Goal: Task Accomplishment & Management: Use online tool/utility

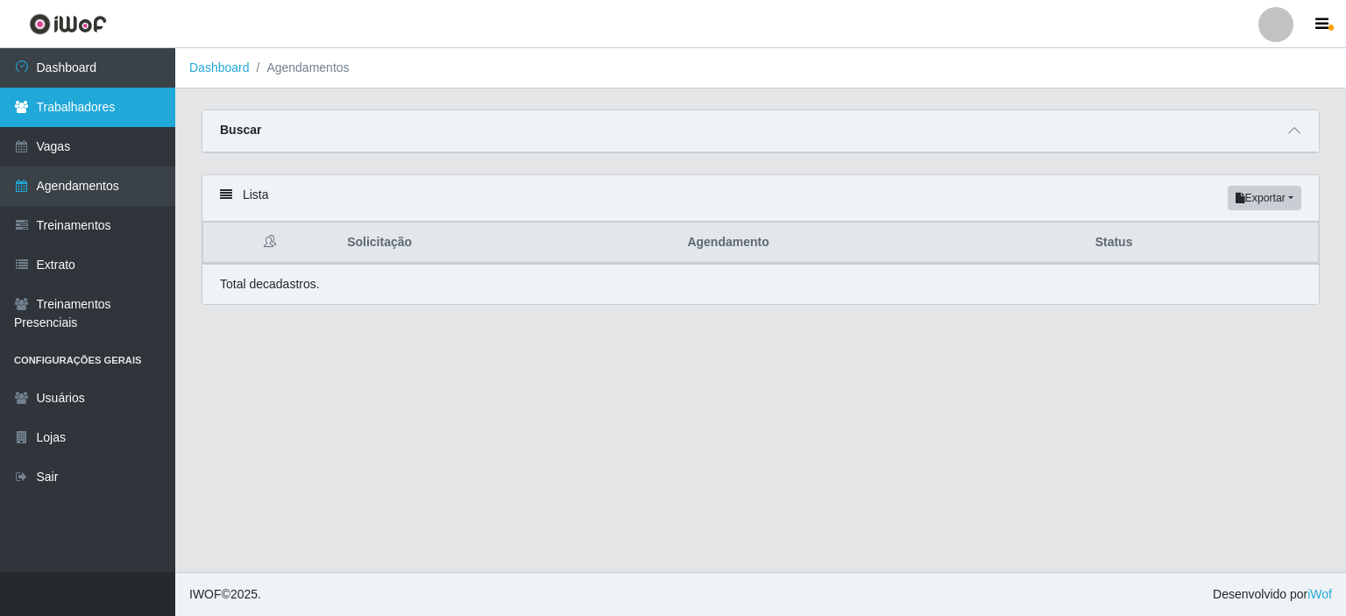
click at [73, 96] on link "Trabalhadores" at bounding box center [87, 107] width 175 height 39
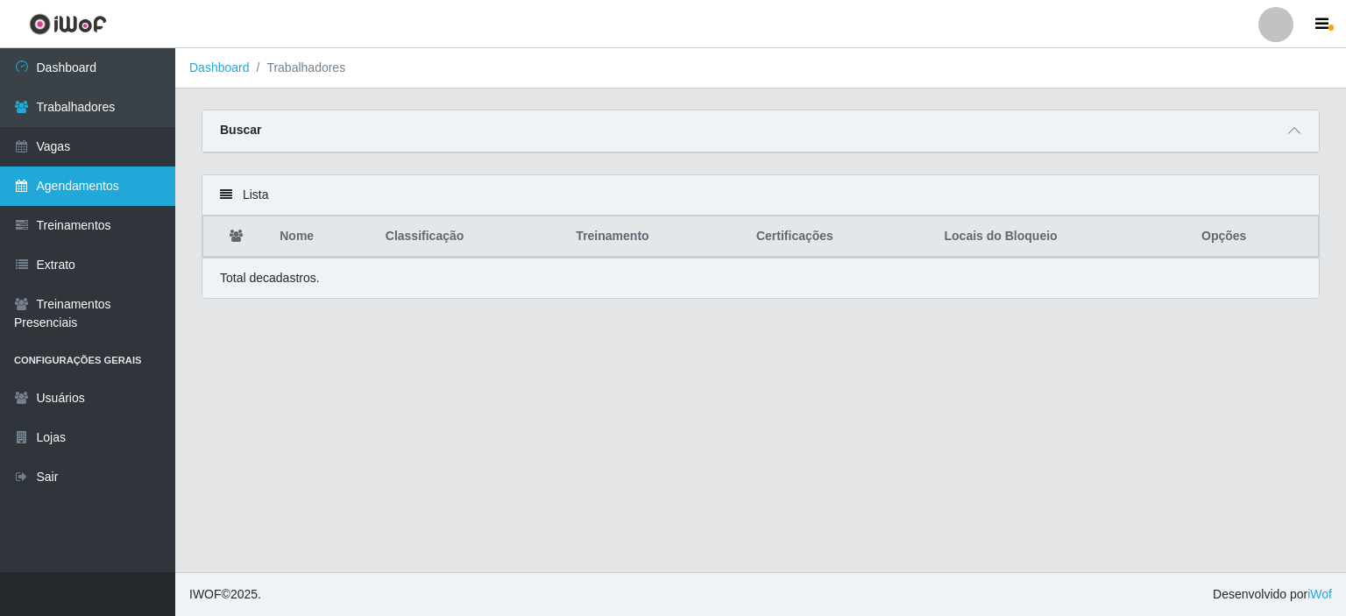
click at [75, 181] on link "Agendamentos" at bounding box center [87, 186] width 175 height 39
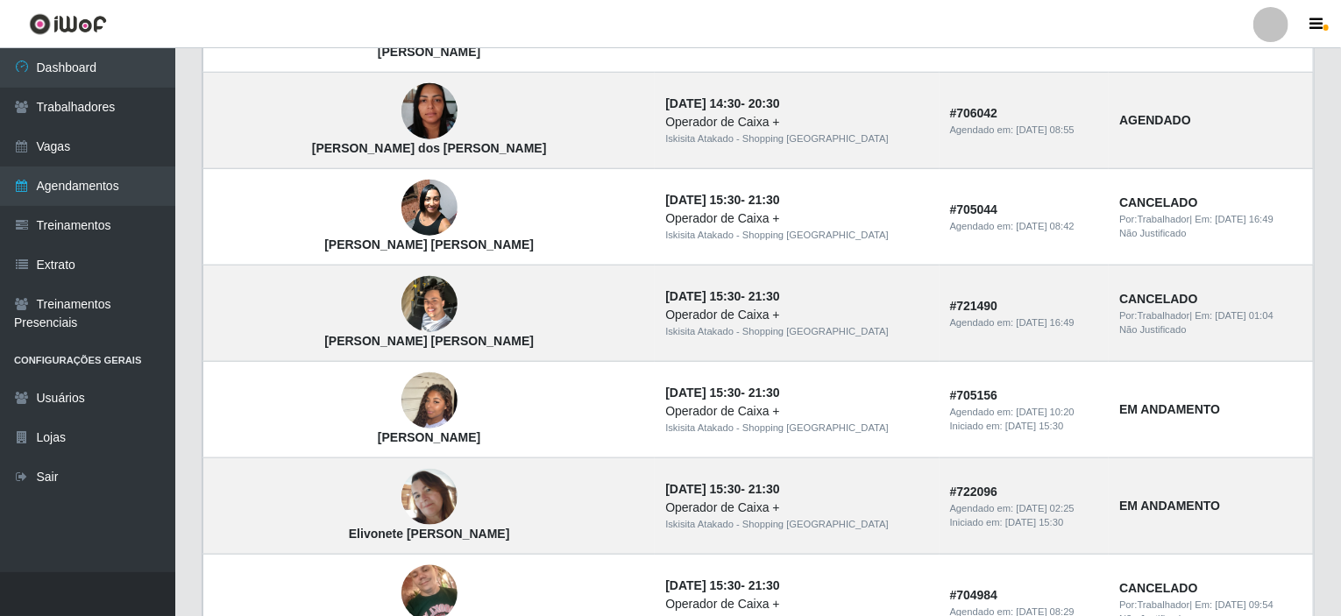
scroll to position [857, 0]
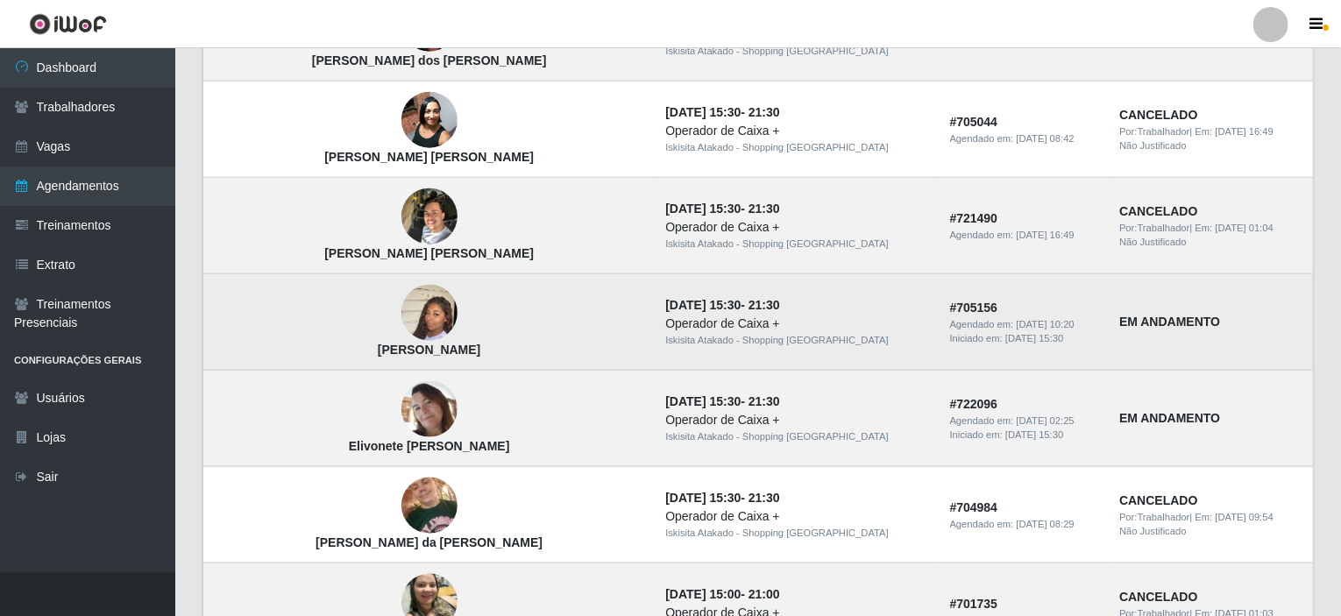
click at [383, 343] on strong "[PERSON_NAME]" at bounding box center [429, 350] width 103 height 14
click at [401, 316] on img at bounding box center [429, 314] width 56 height 100
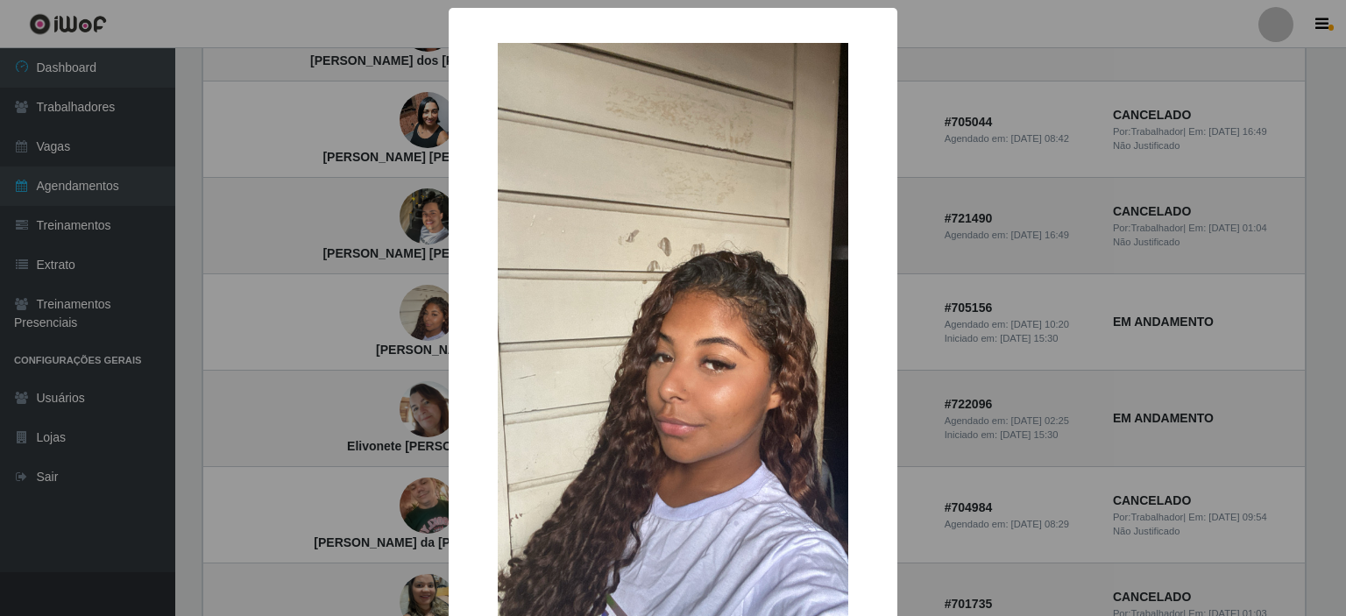
click at [1079, 394] on div "× [PERSON_NAME] OK Cancel" at bounding box center [673, 308] width 1346 height 616
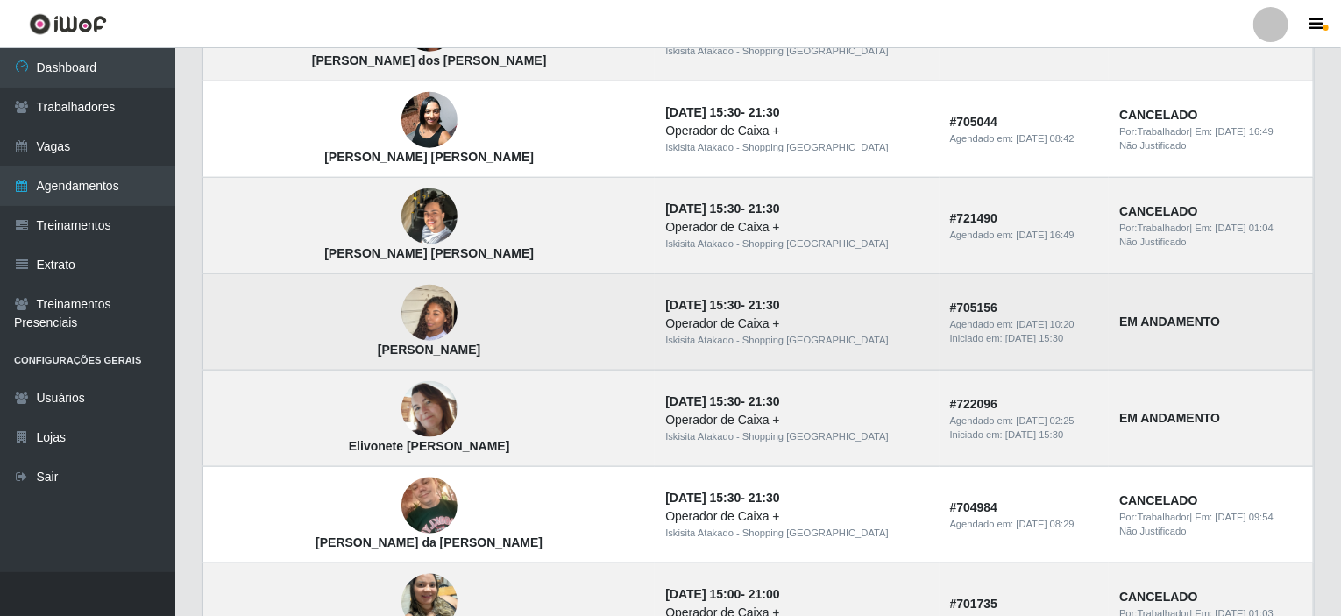
click at [1119, 317] on strong "EM ANDAMENTO" at bounding box center [1169, 322] width 101 height 14
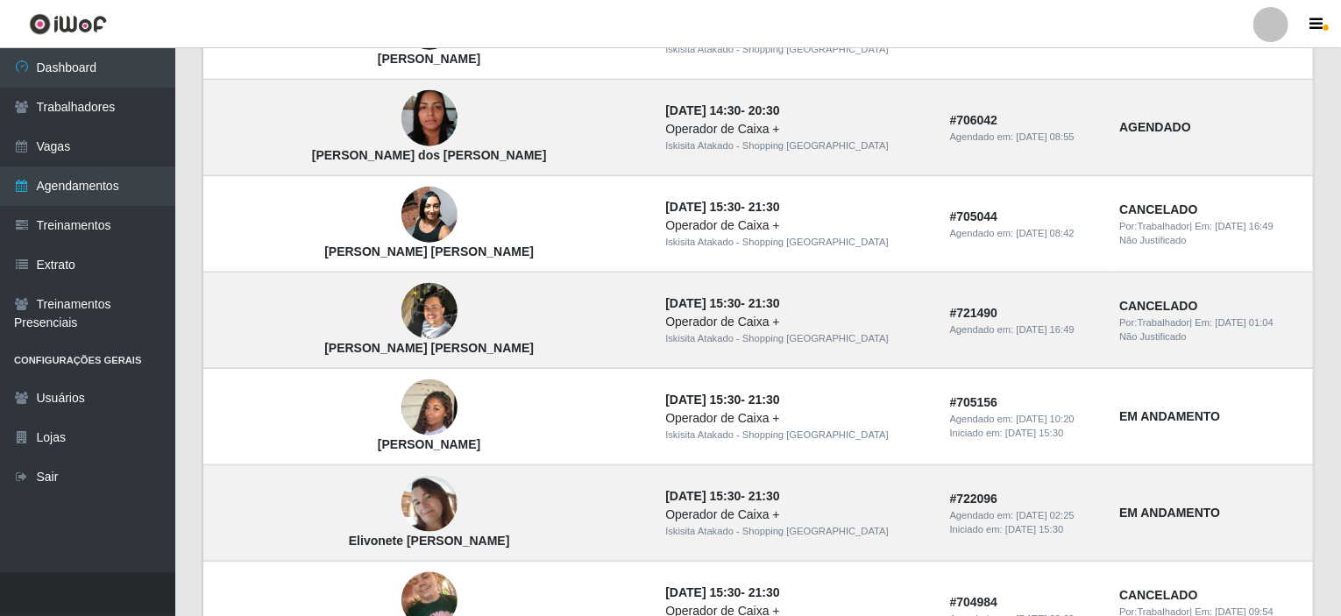
scroll to position [877, 0]
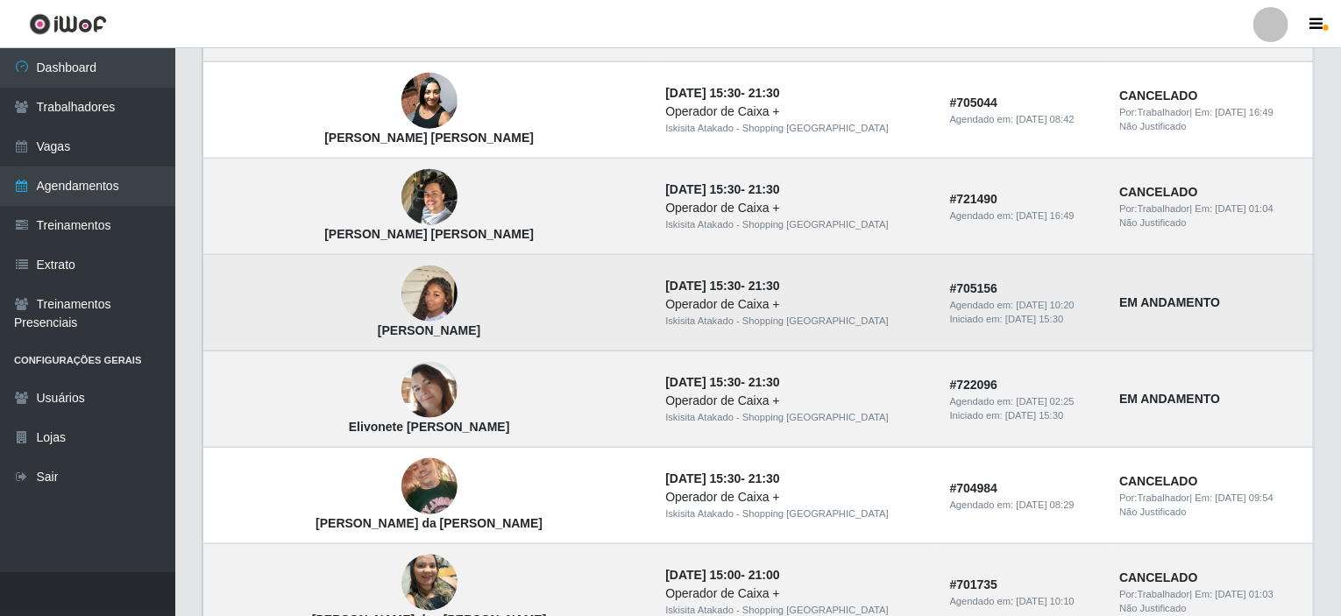
click at [1119, 302] on strong "EM ANDAMENTO" at bounding box center [1169, 302] width 101 height 14
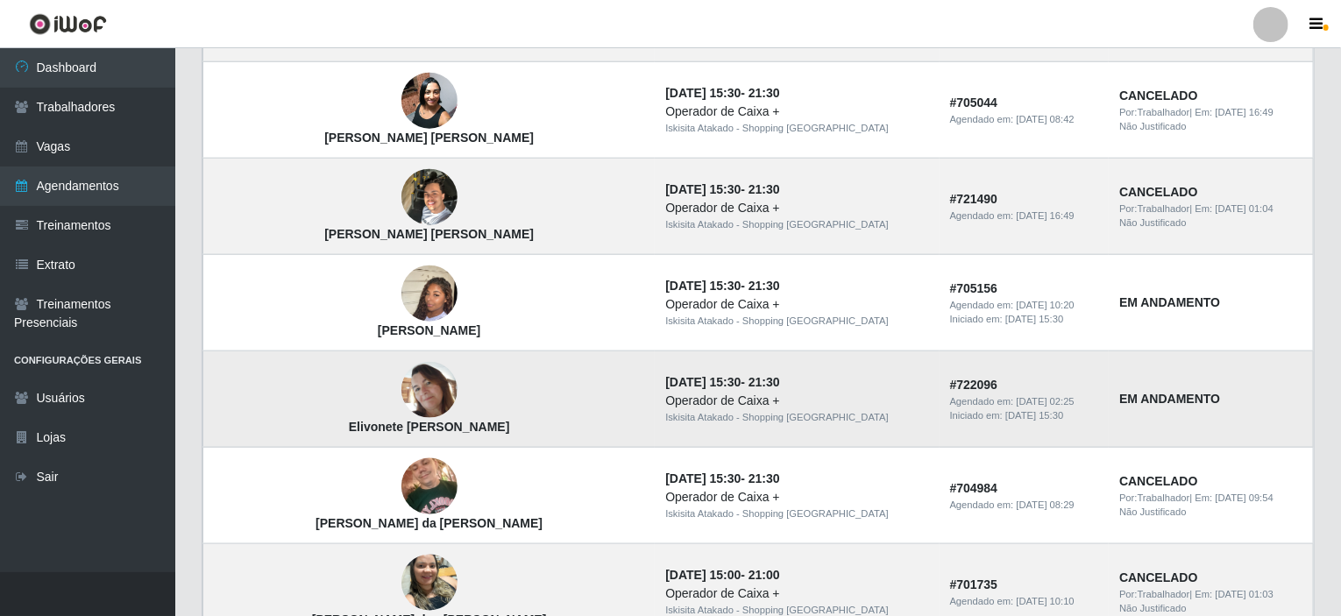
click at [1119, 392] on strong "EM ANDAMENTO" at bounding box center [1169, 399] width 101 height 14
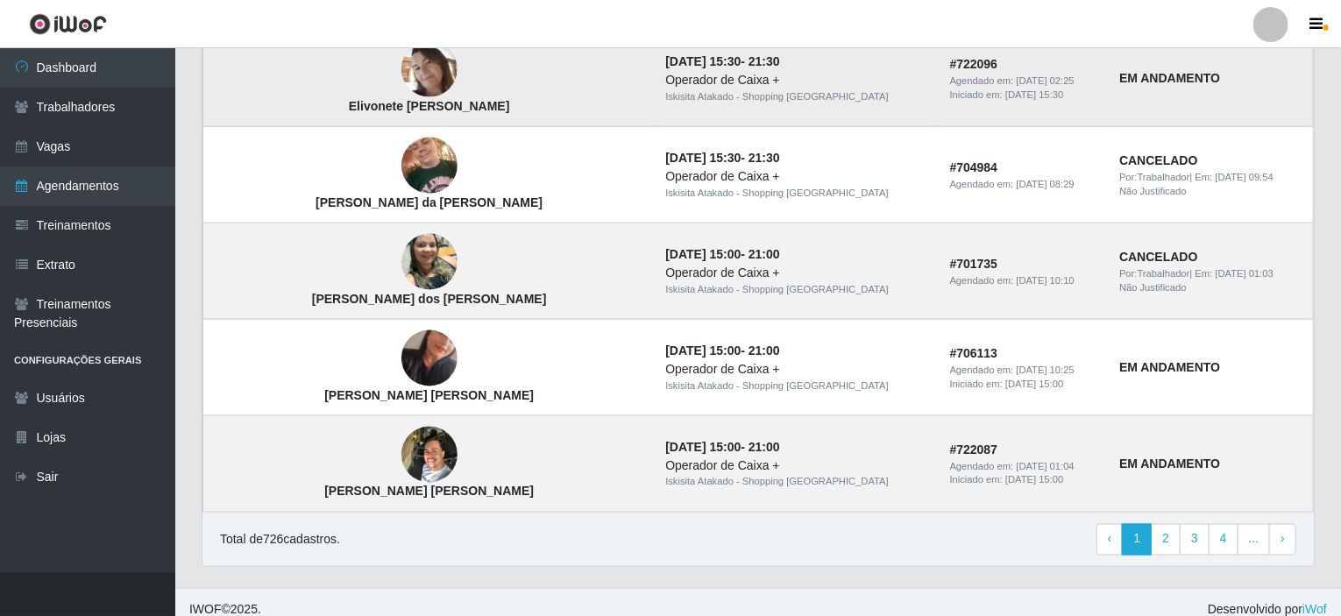
scroll to position [1208, 0]
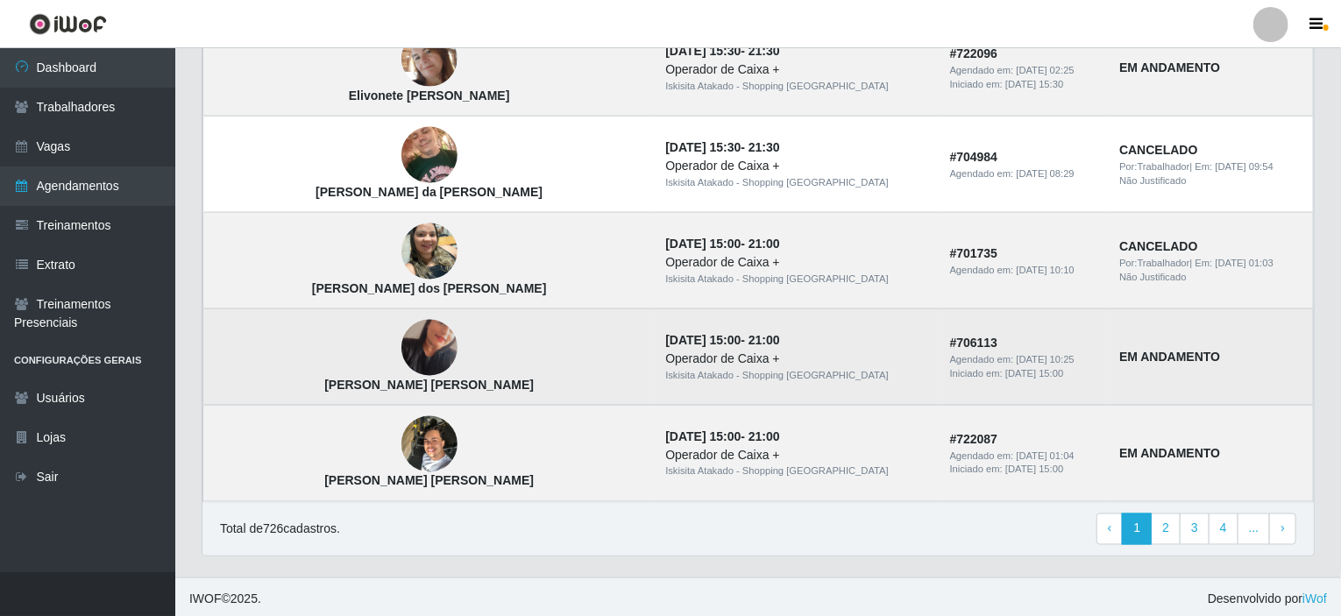
click at [1133, 352] on strong "EM ANDAMENTO" at bounding box center [1169, 357] width 101 height 14
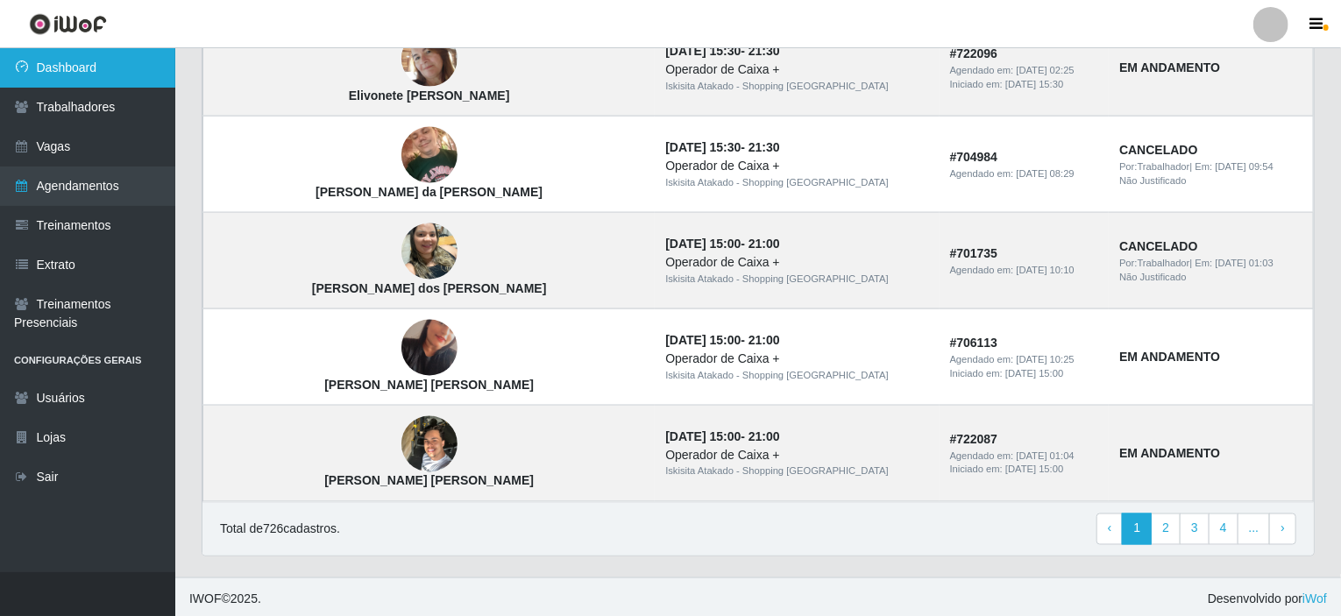
click at [90, 62] on link "Dashboard" at bounding box center [87, 67] width 175 height 39
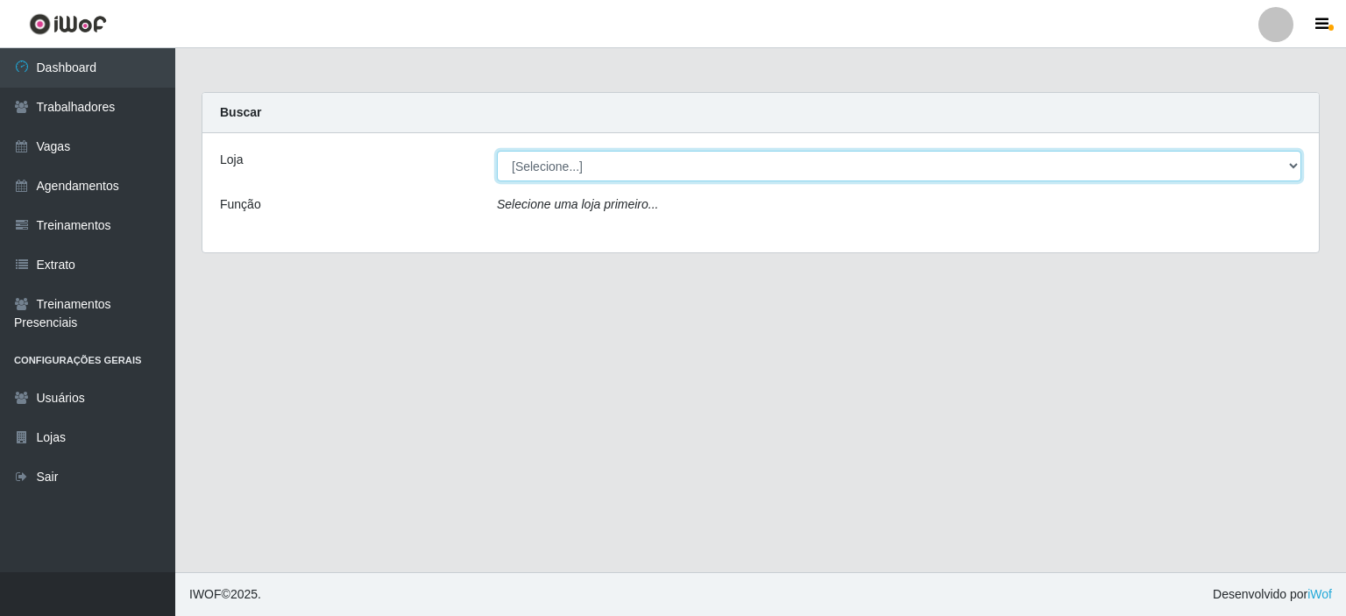
click at [1294, 160] on select "[Selecione...] [GEOGRAPHIC_DATA] - Shopping [GEOGRAPHIC_DATA]" at bounding box center [899, 166] width 805 height 31
select select "424"
click at [497, 151] on select "[Selecione...] [GEOGRAPHIC_DATA] - Shopping [GEOGRAPHIC_DATA]" at bounding box center [899, 166] width 805 height 31
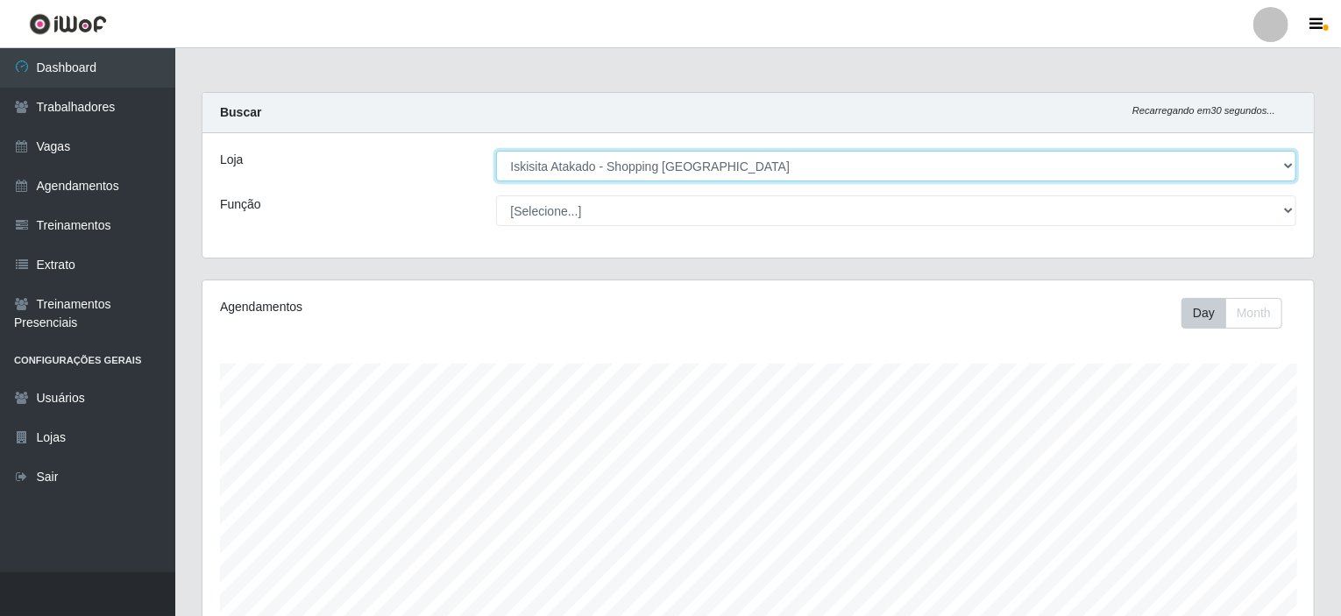
scroll to position [364, 1112]
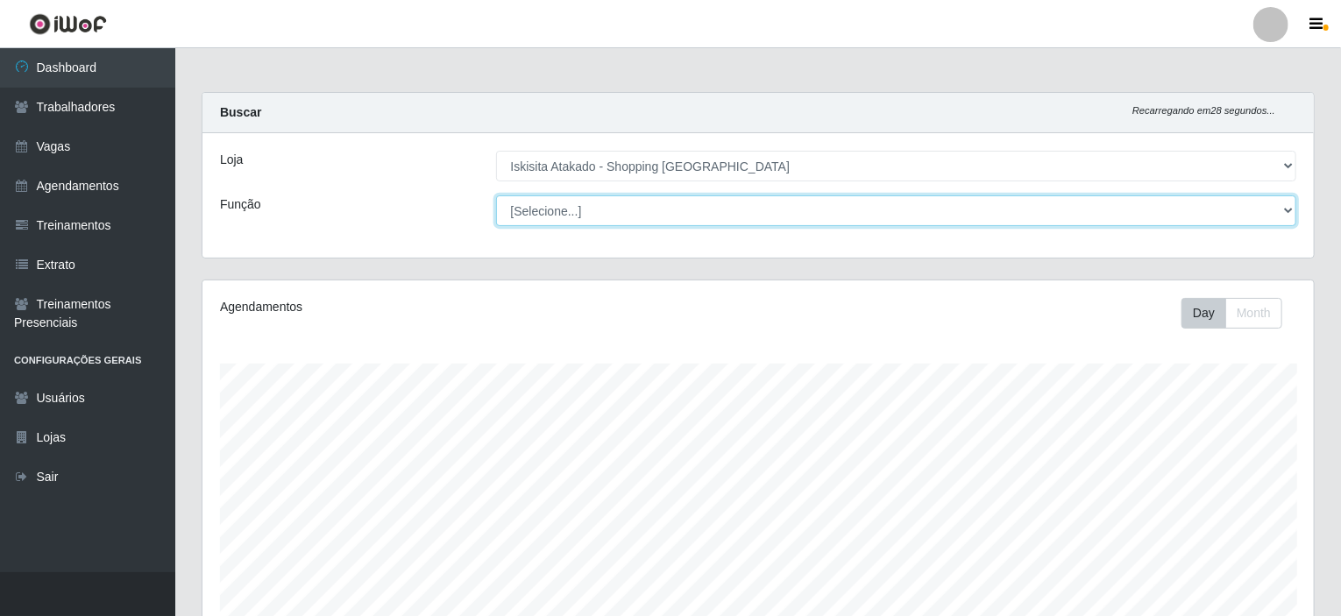
click at [1287, 202] on select "[Selecione...] Auxiliar de Estacionamento Auxiliar de Estacionamento + Auxiliar…" at bounding box center [896, 210] width 801 height 31
select select "72"
click at [496, 195] on select "[Selecione...] Auxiliar de Estacionamento Auxiliar de Estacionamento + Auxiliar…" at bounding box center [896, 210] width 801 height 31
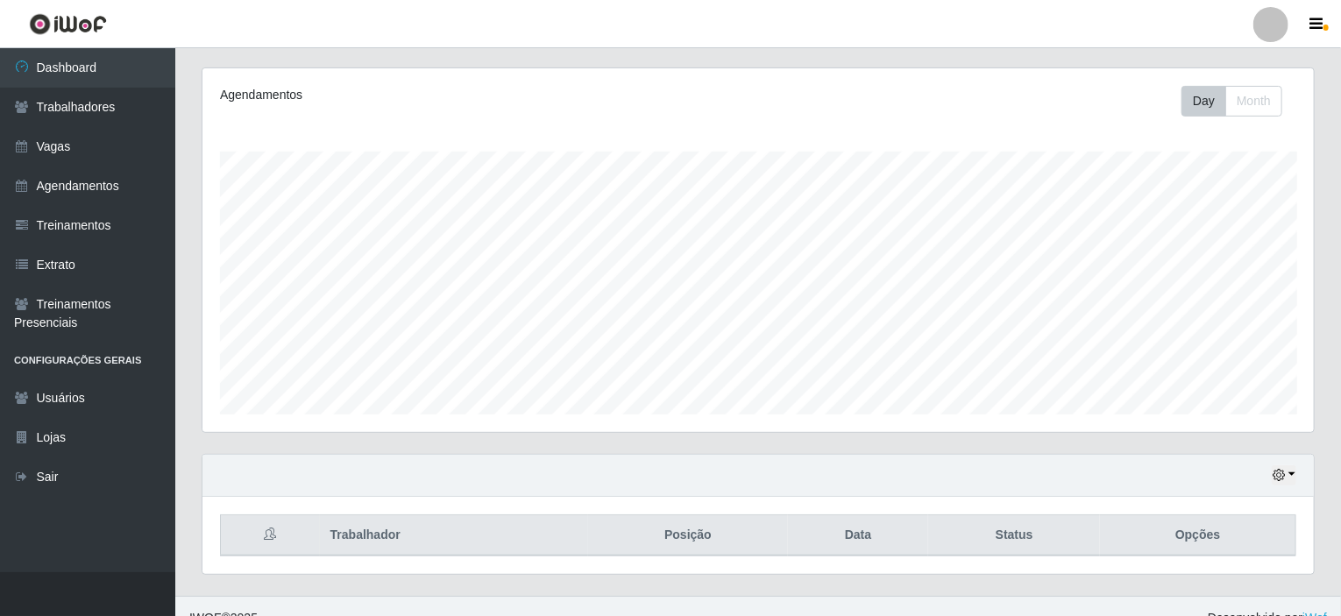
scroll to position [232, 0]
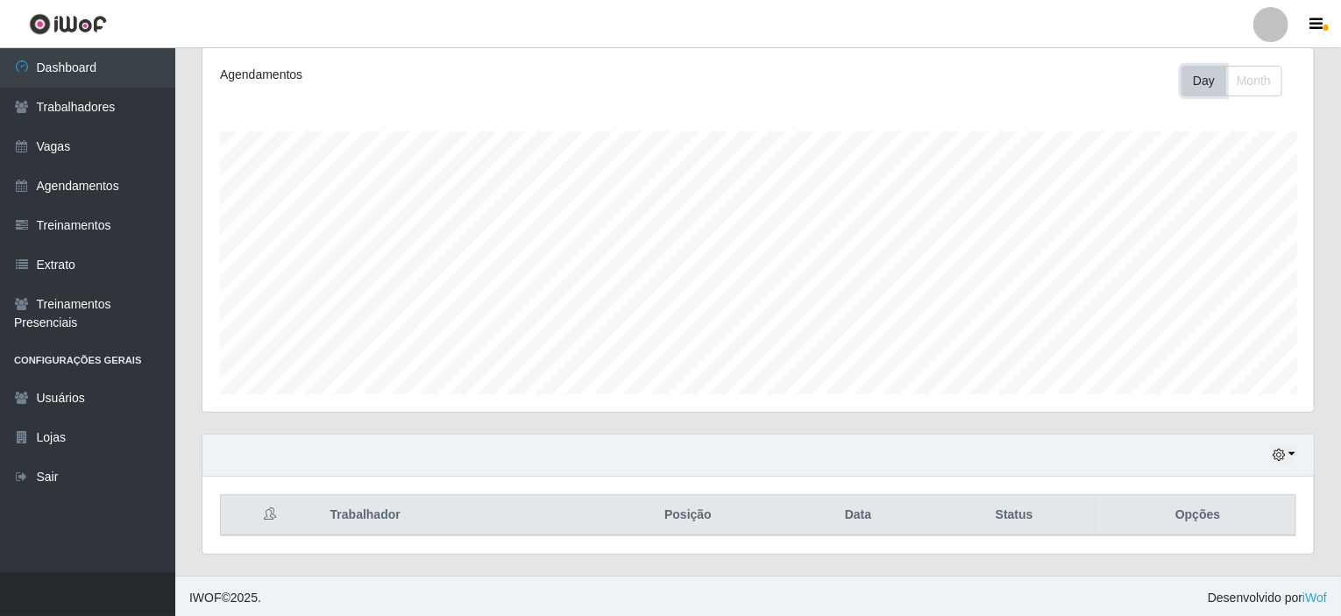
click at [1206, 82] on button "Day" at bounding box center [1204, 81] width 45 height 31
click at [1249, 76] on button "Month" at bounding box center [1253, 81] width 57 height 31
click at [1296, 455] on button "button" at bounding box center [1284, 455] width 25 height 20
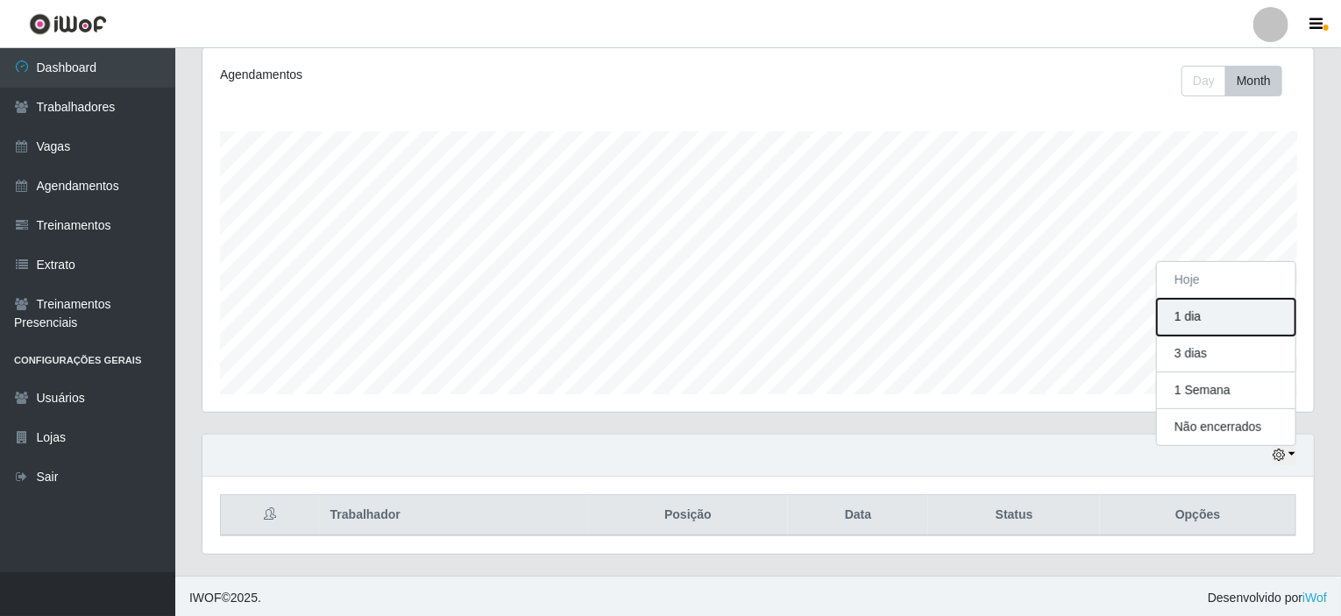
click at [1206, 313] on button "1 dia" at bounding box center [1226, 317] width 139 height 37
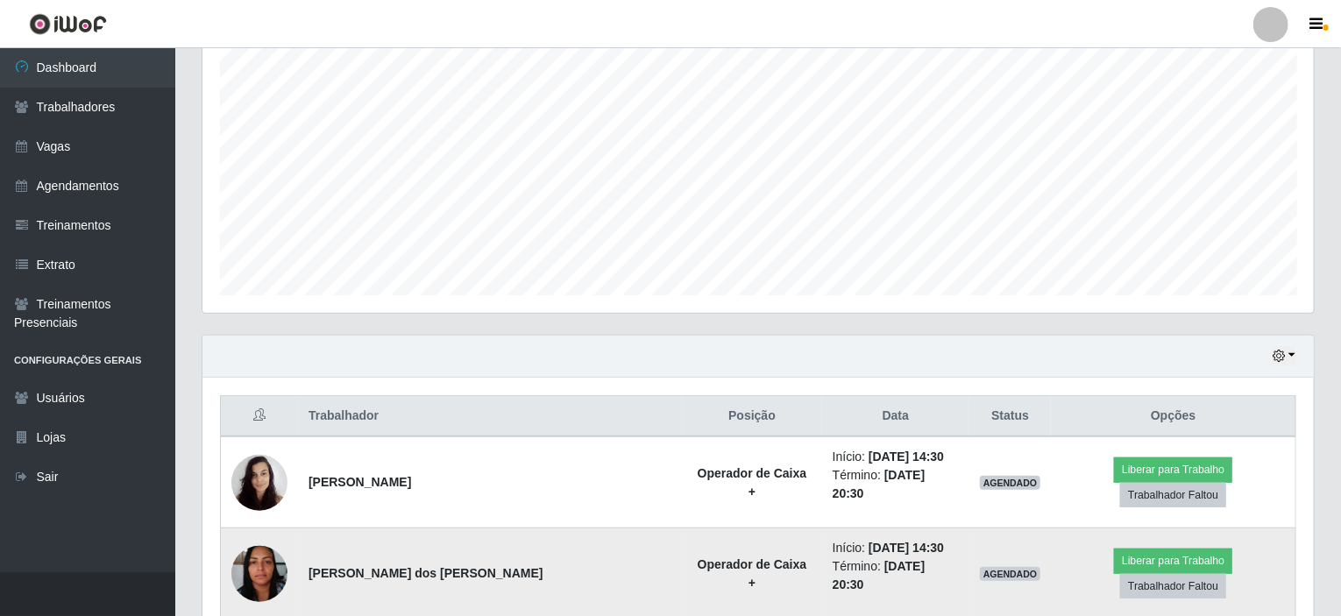
scroll to position [349, 0]
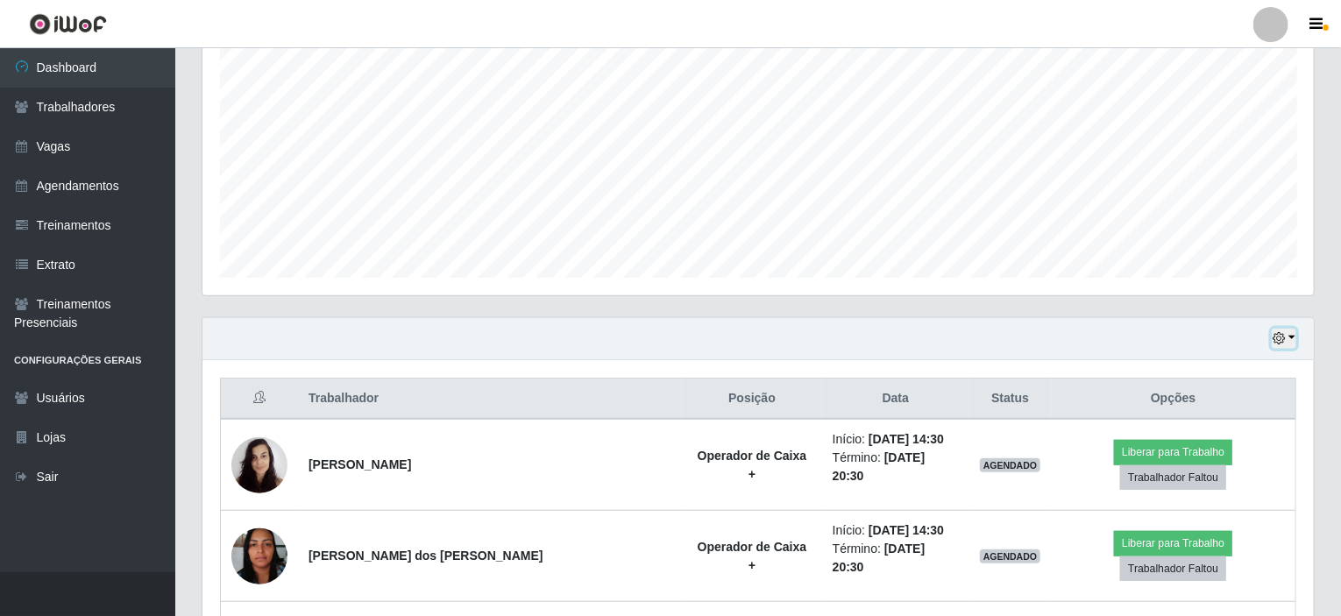
click at [1290, 338] on button "button" at bounding box center [1284, 339] width 25 height 20
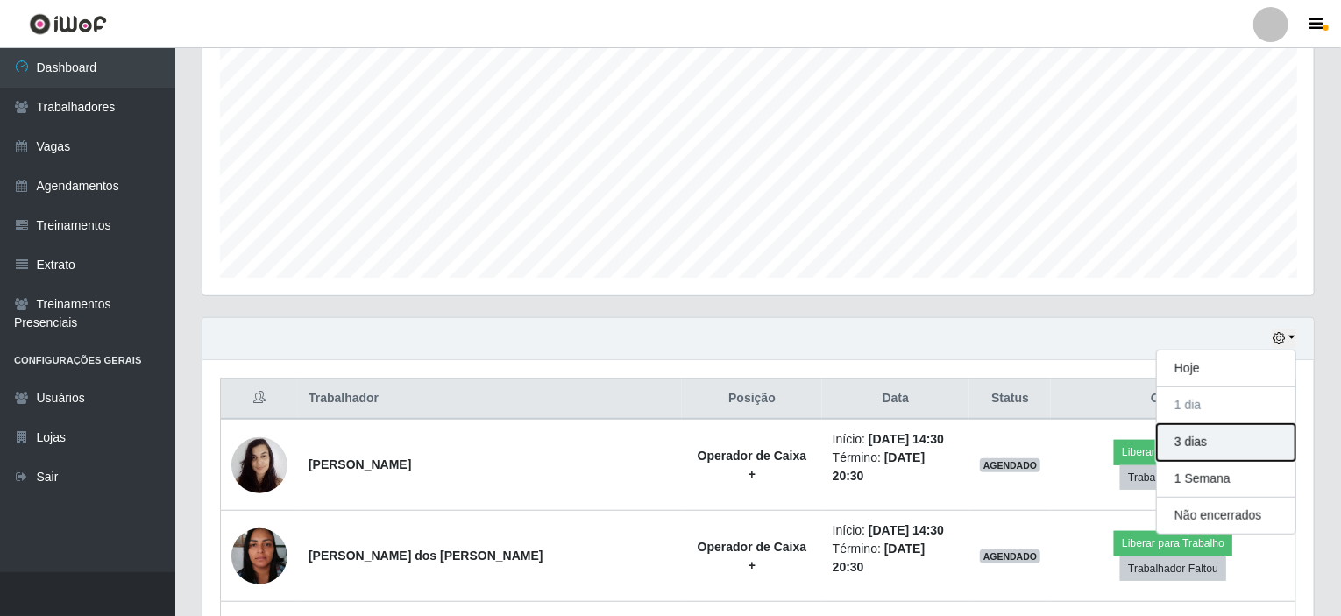
click at [1223, 447] on button "3 dias" at bounding box center [1226, 442] width 139 height 37
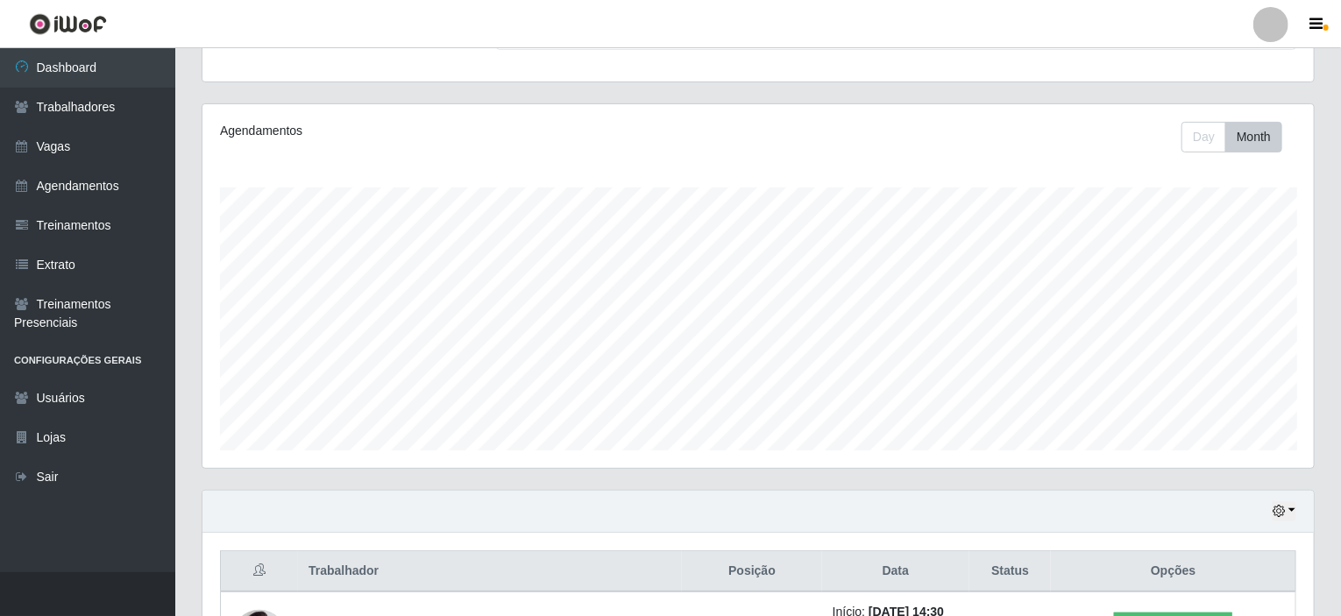
scroll to position [174, 0]
click at [1324, 19] on button "button" at bounding box center [1319, 24] width 44 height 25
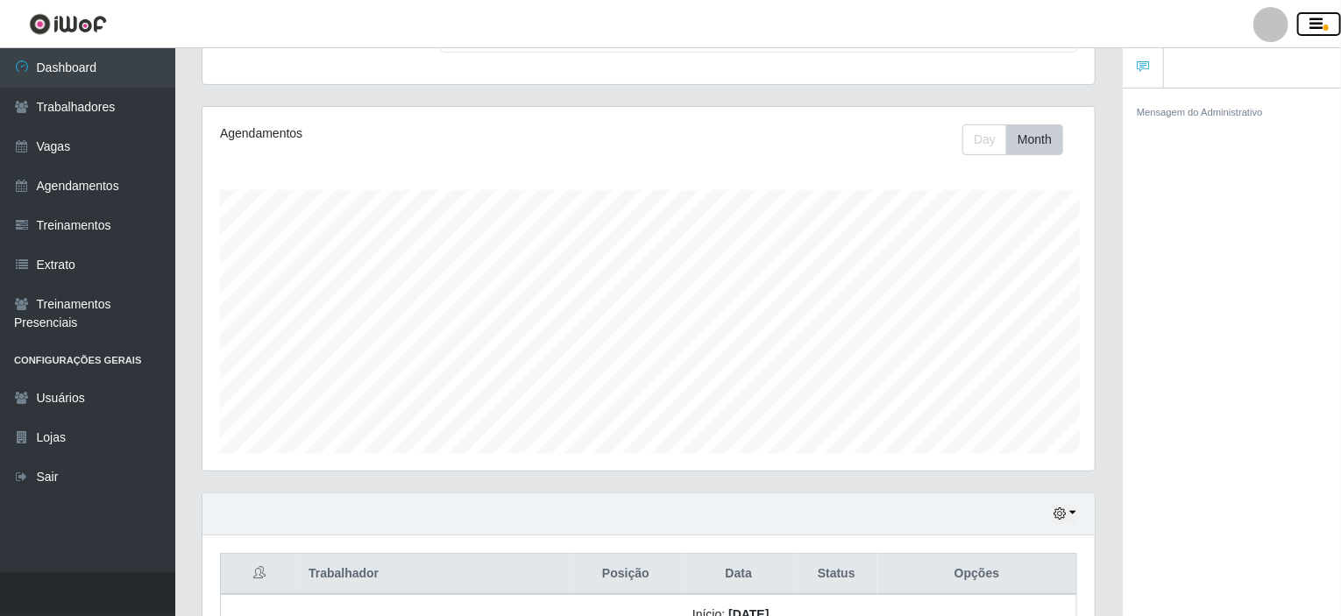
scroll to position [876222, 875692]
click at [984, 140] on button "Day" at bounding box center [984, 139] width 45 height 31
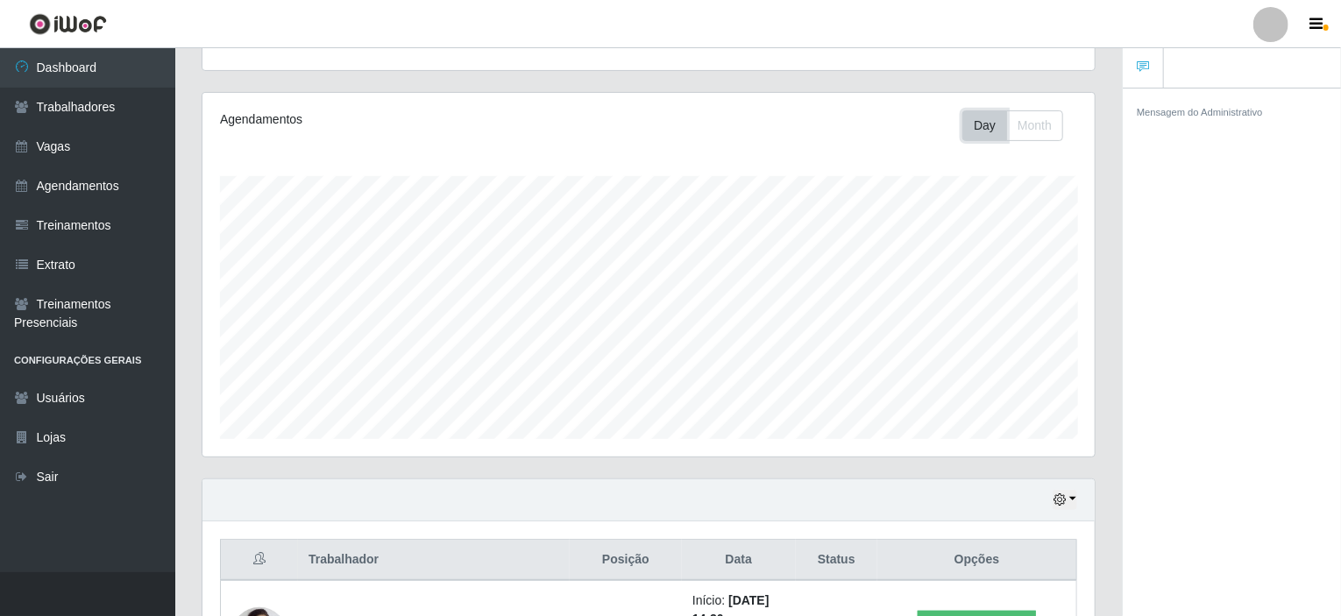
scroll to position [12, 0]
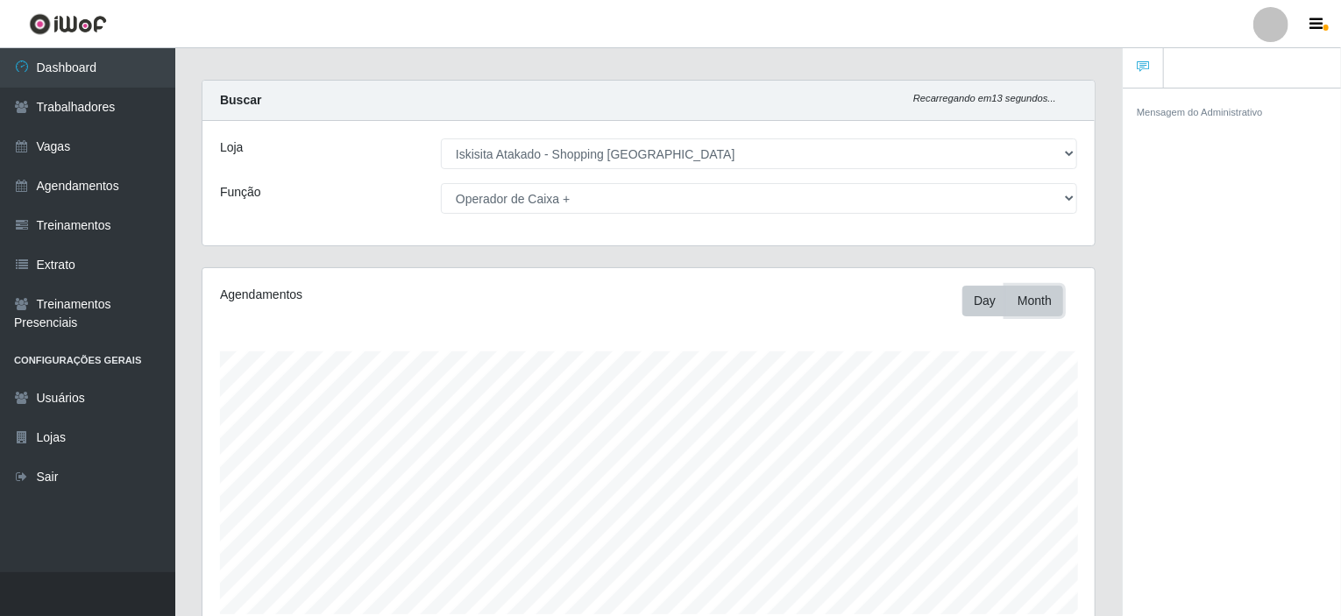
click at [1044, 297] on button "Month" at bounding box center [1034, 301] width 57 height 31
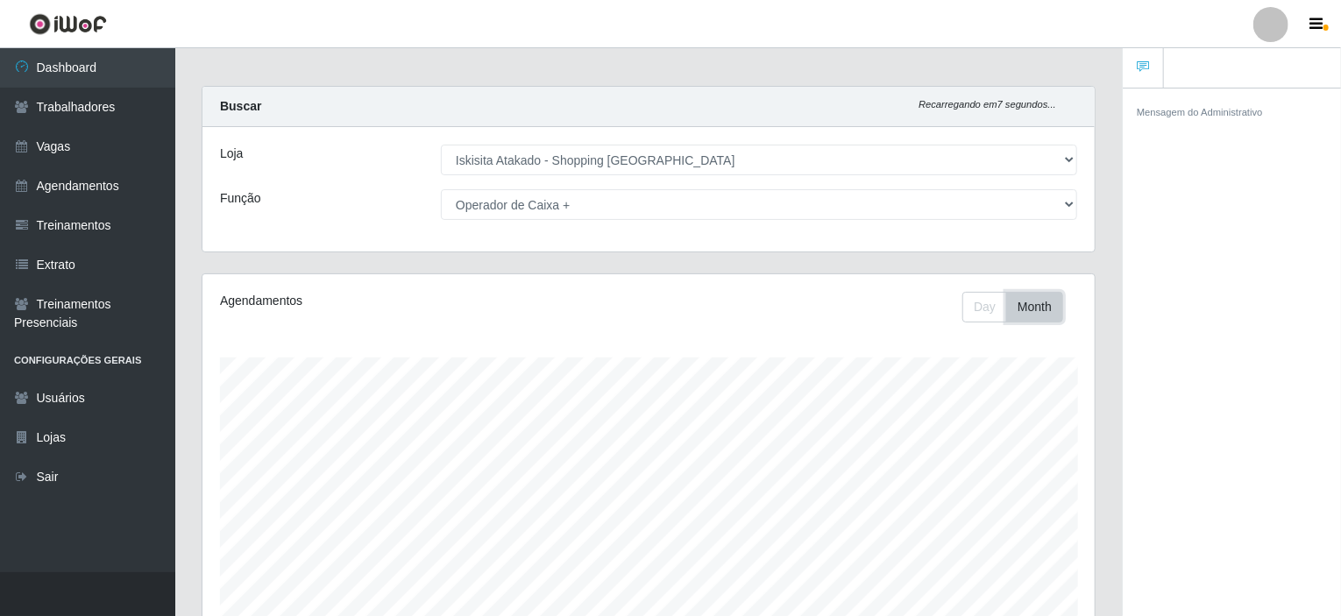
scroll to position [0, 0]
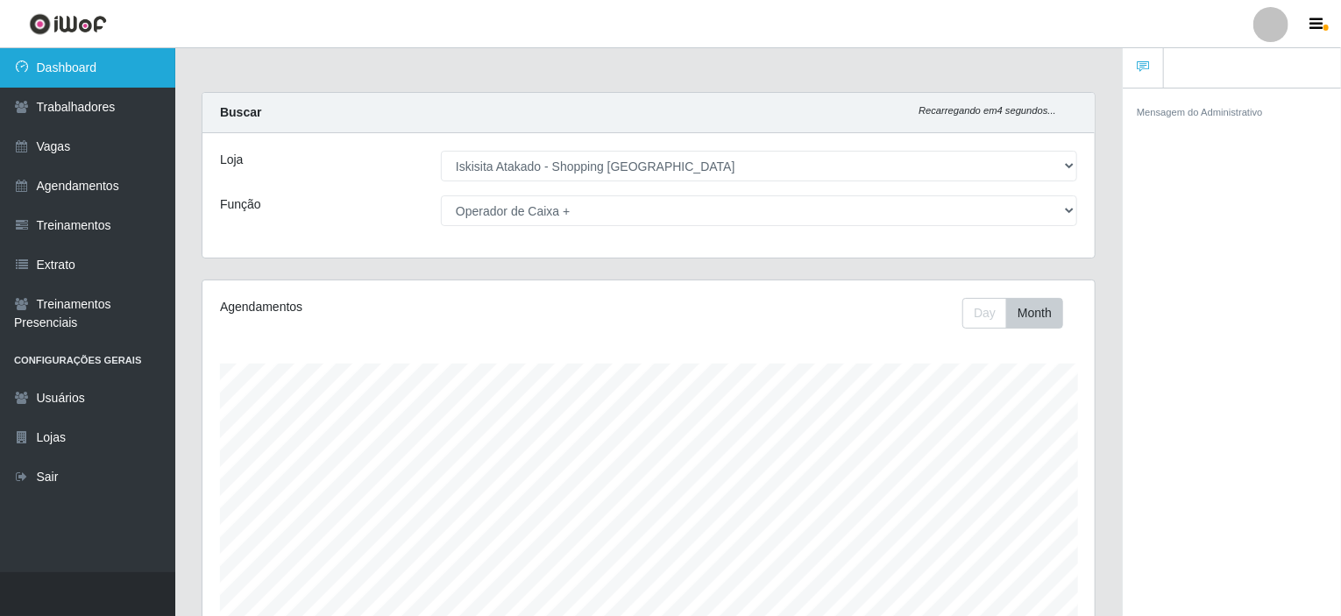
click at [72, 69] on link "Dashboard" at bounding box center [87, 67] width 175 height 39
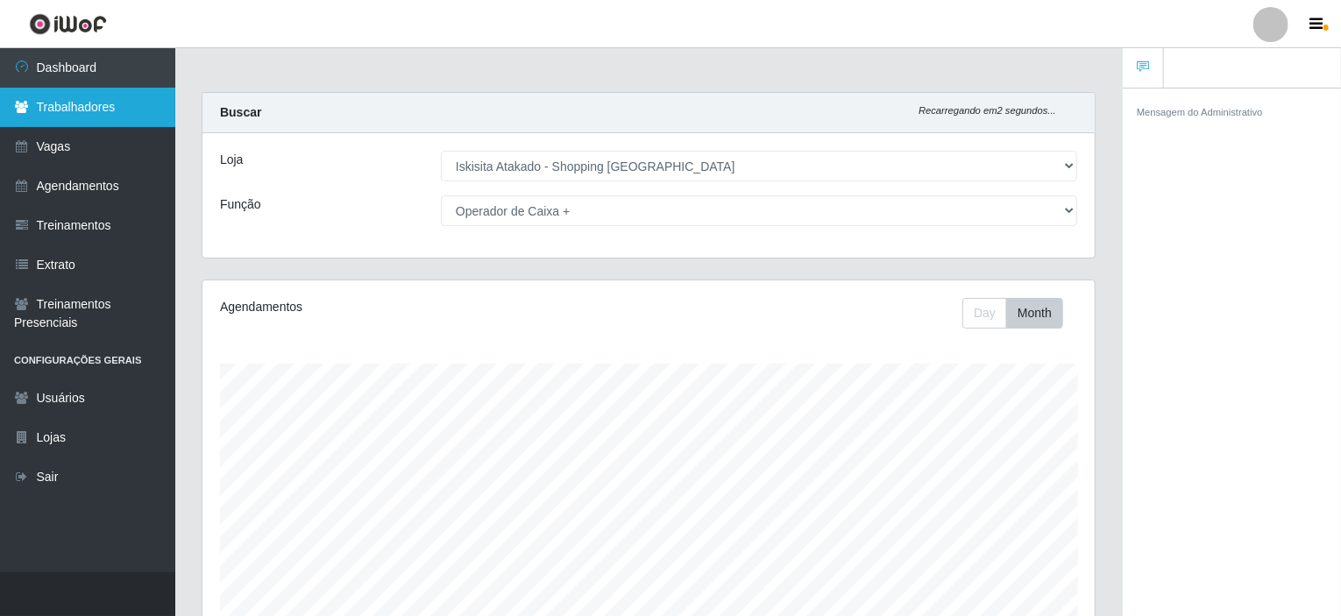
click at [85, 107] on link "Trabalhadores" at bounding box center [87, 107] width 175 height 39
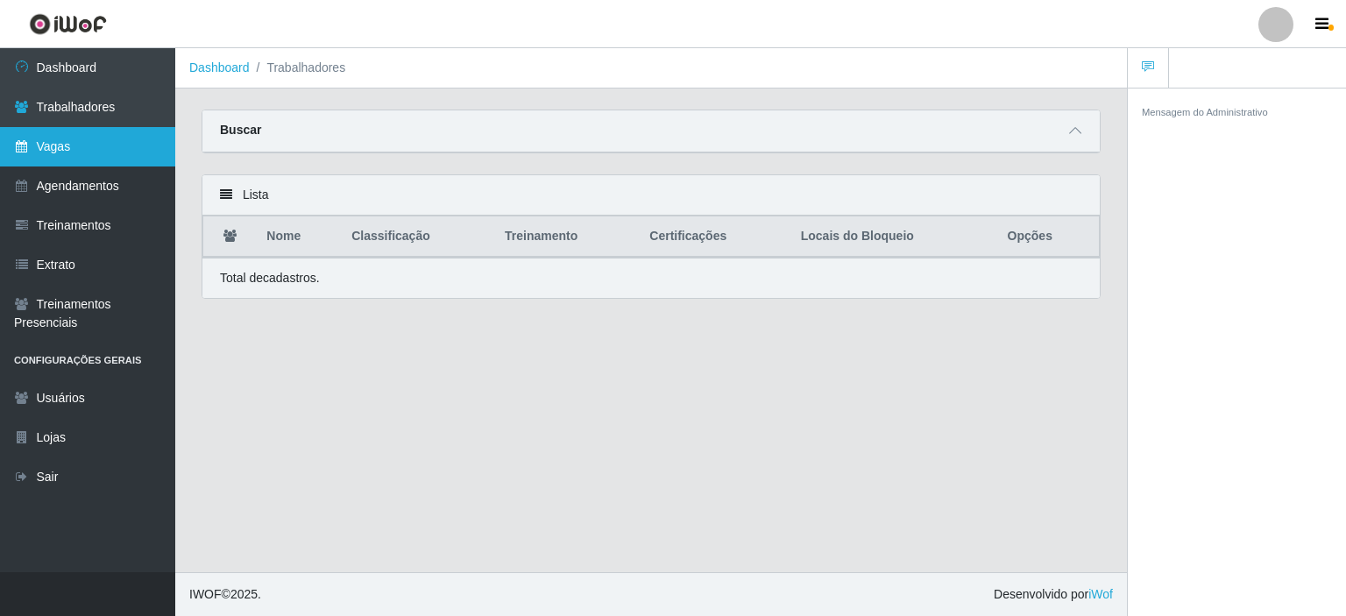
click at [91, 143] on link "Vagas" at bounding box center [87, 146] width 175 height 39
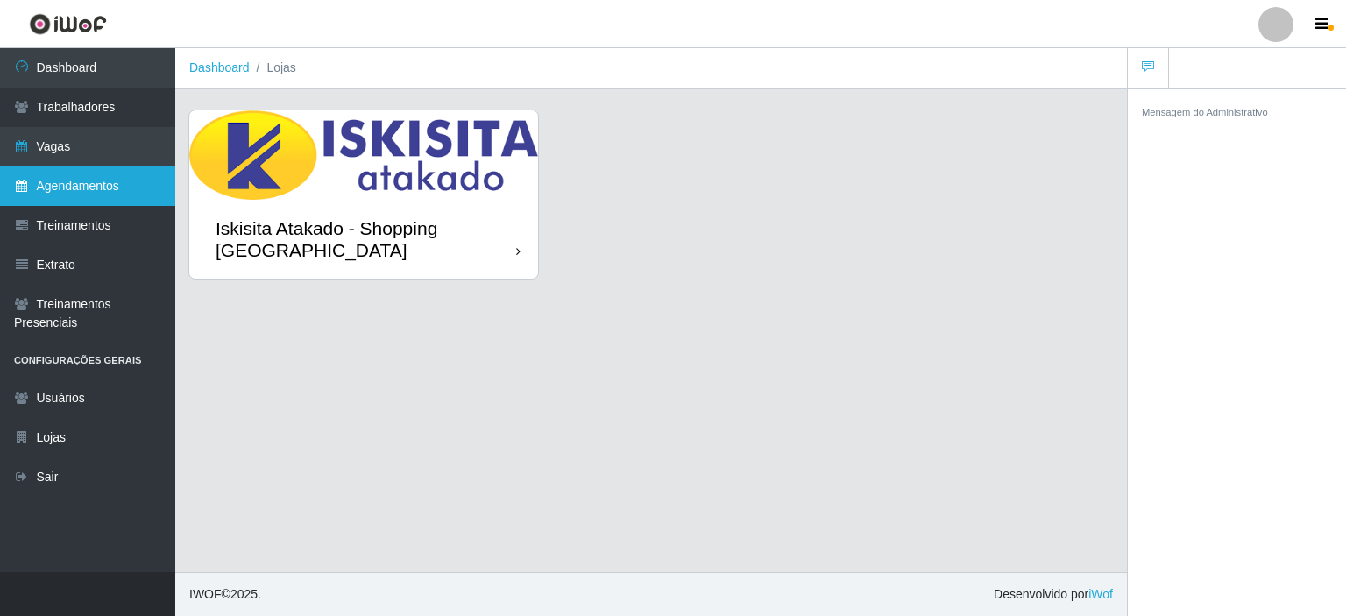
click at [46, 185] on link "Agendamentos" at bounding box center [87, 186] width 175 height 39
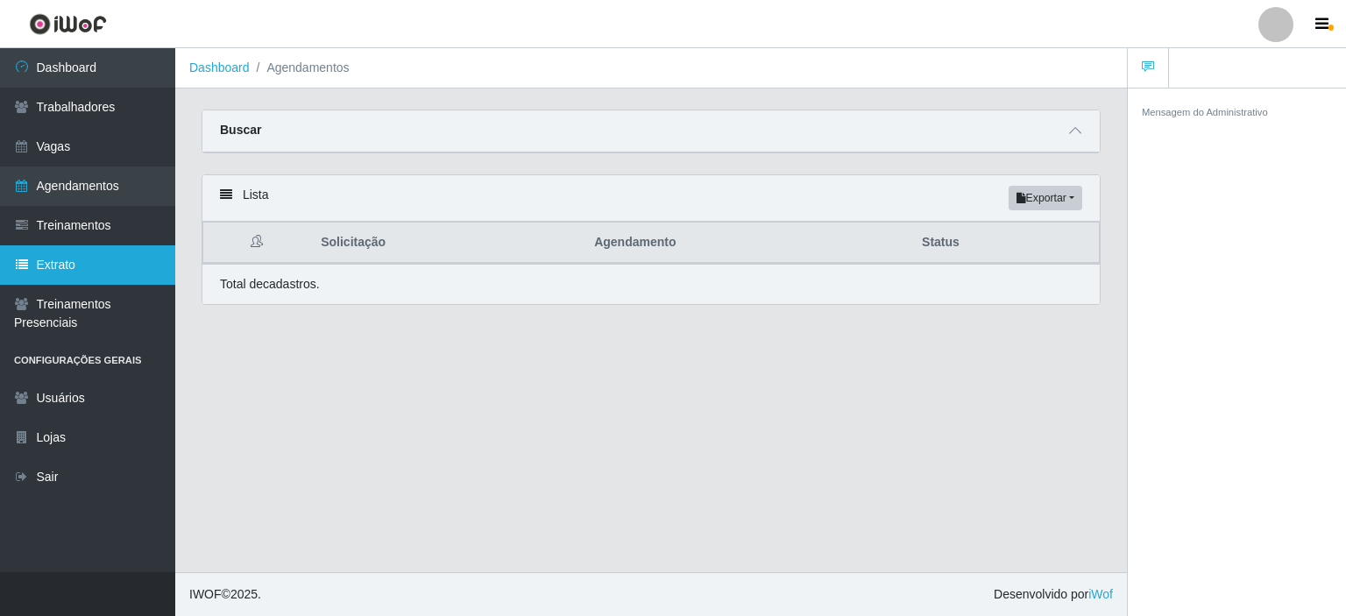
click at [58, 259] on link "Extrato" at bounding box center [87, 264] width 175 height 39
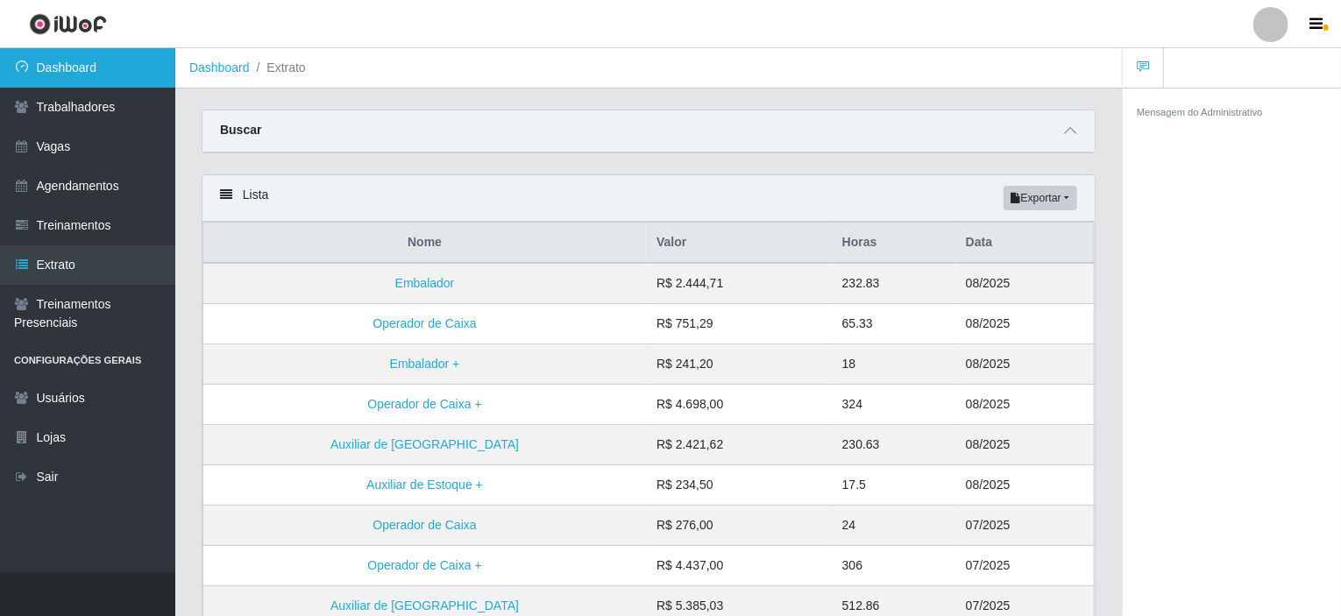
click at [98, 60] on link "Dashboard" at bounding box center [87, 67] width 175 height 39
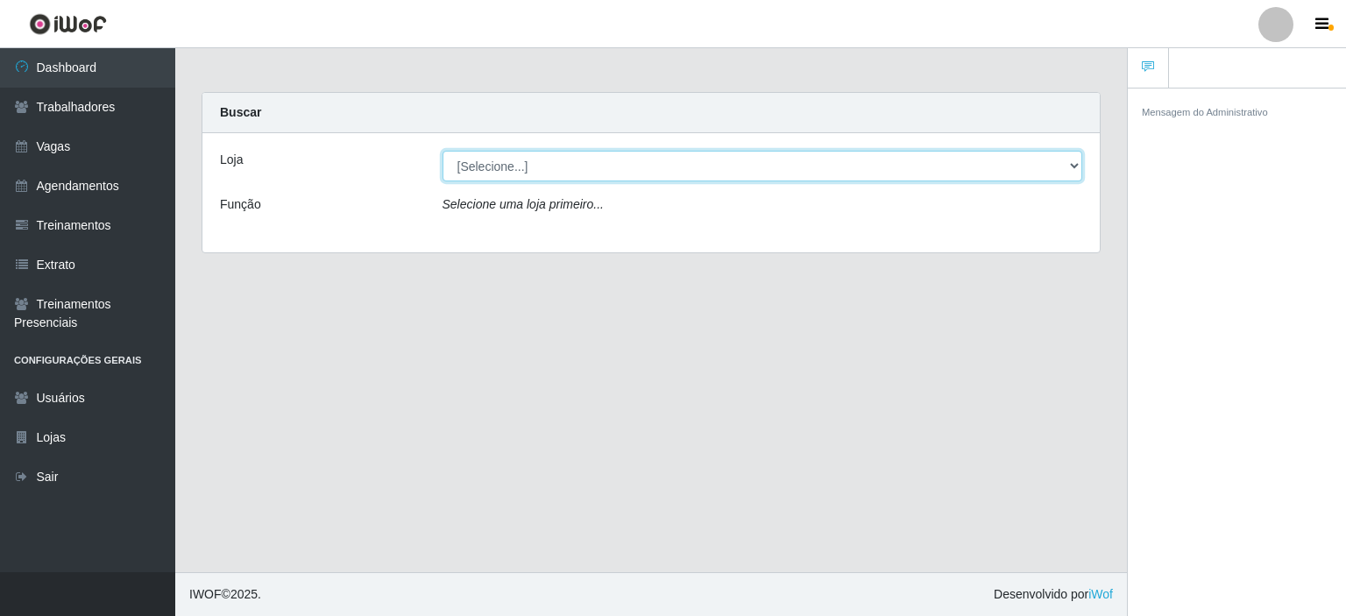
click at [1074, 161] on select "[Selecione...] [GEOGRAPHIC_DATA] - Shopping [GEOGRAPHIC_DATA]" at bounding box center [763, 166] width 641 height 31
select select "424"
click at [443, 151] on select "[Selecione...] [GEOGRAPHIC_DATA] - Shopping [GEOGRAPHIC_DATA]" at bounding box center [763, 166] width 641 height 31
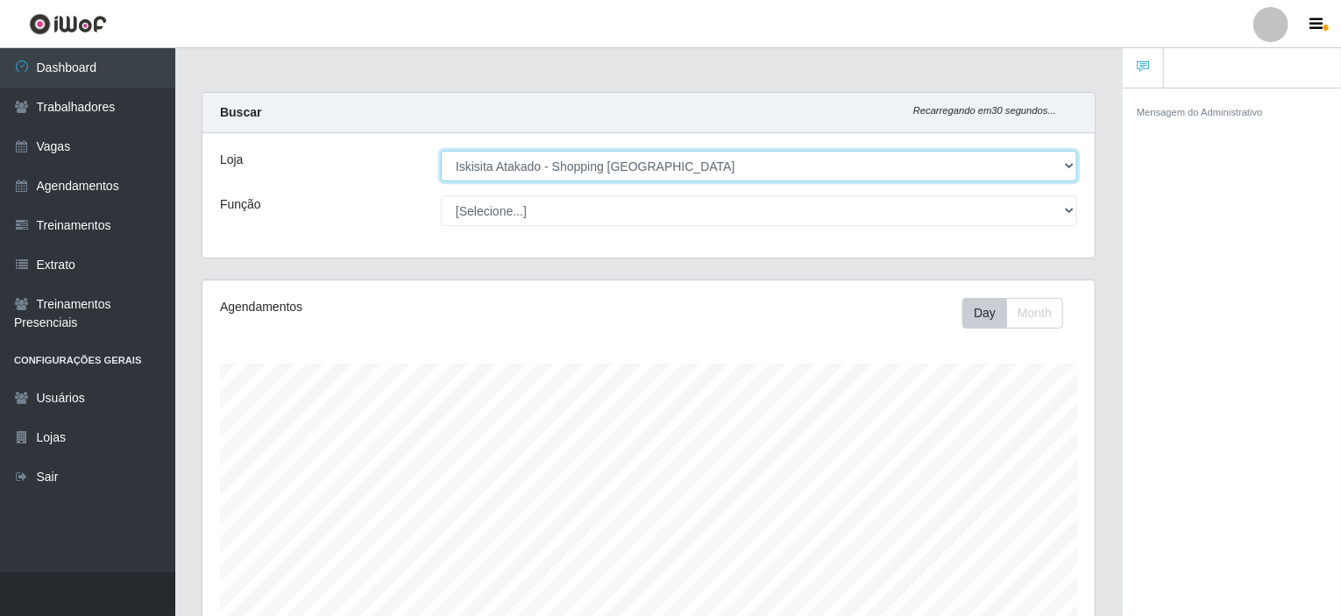
scroll to position [364, 892]
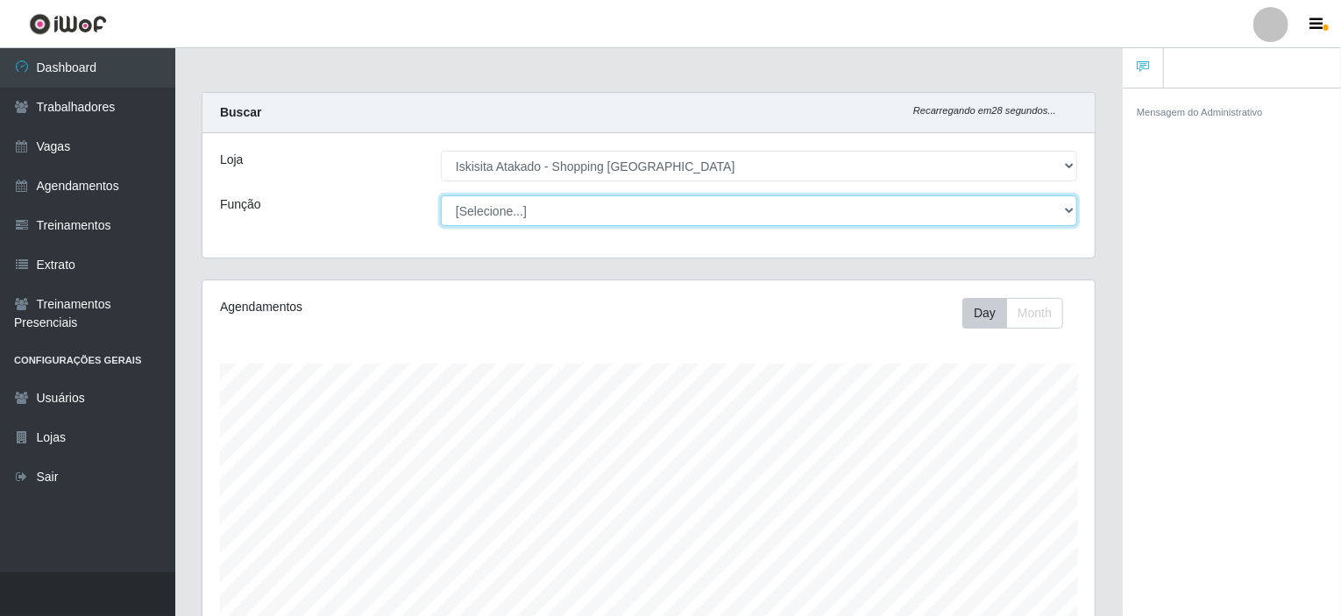
click at [1069, 206] on select "[Selecione...] Auxiliar de Estacionamento Auxiliar de Estacionamento + Auxiliar…" at bounding box center [759, 210] width 636 height 31
select select "72"
click at [441, 195] on select "[Selecione...] Auxiliar de Estacionamento Auxiliar de Estacionamento + Auxiliar…" at bounding box center [759, 210] width 636 height 31
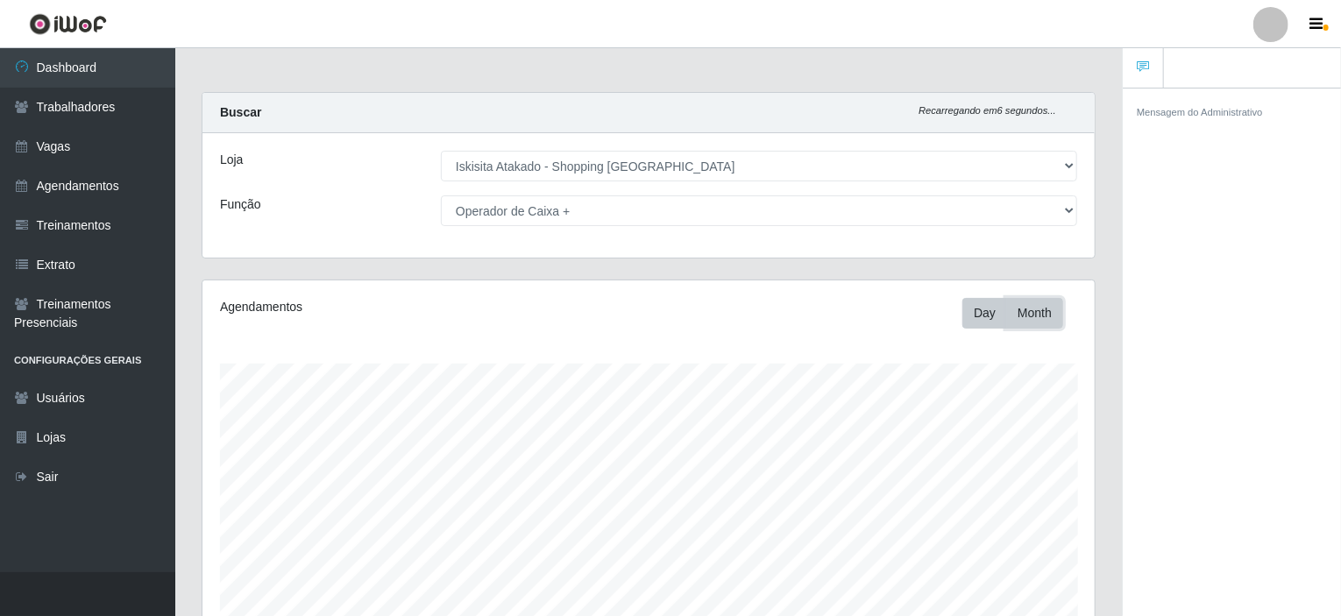
click at [1048, 309] on button "Month" at bounding box center [1034, 313] width 57 height 31
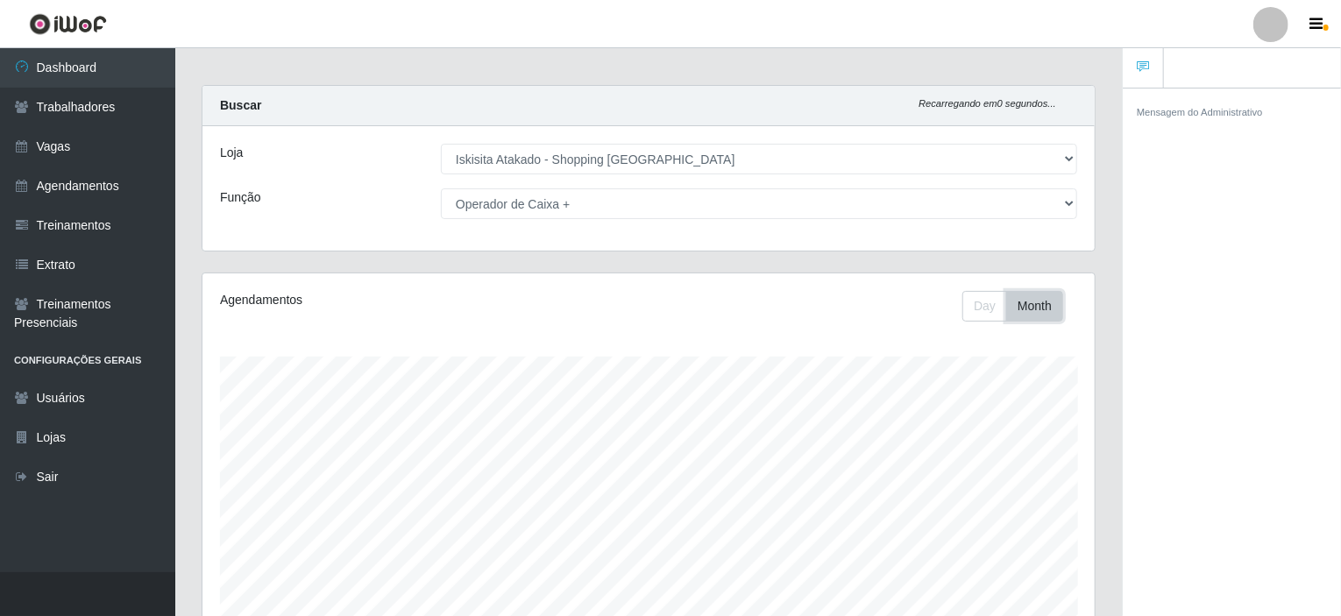
scroll to position [0, 0]
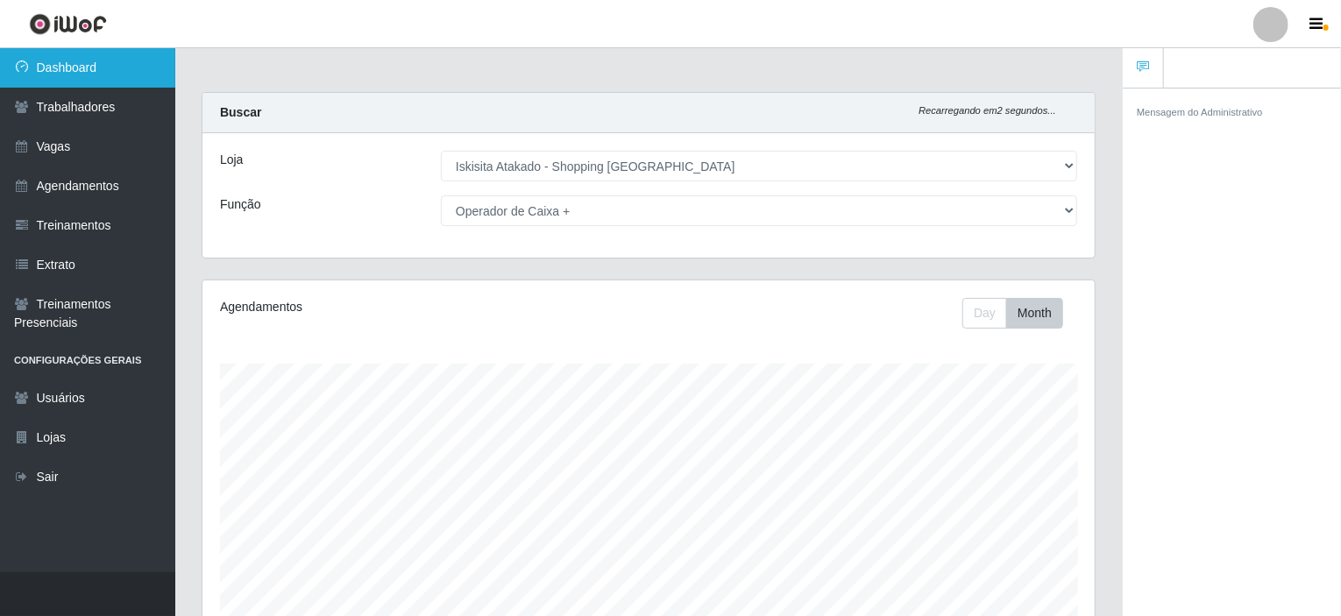
click at [98, 65] on link "Dashboard" at bounding box center [87, 67] width 175 height 39
click at [978, 316] on button "Day" at bounding box center [984, 313] width 45 height 31
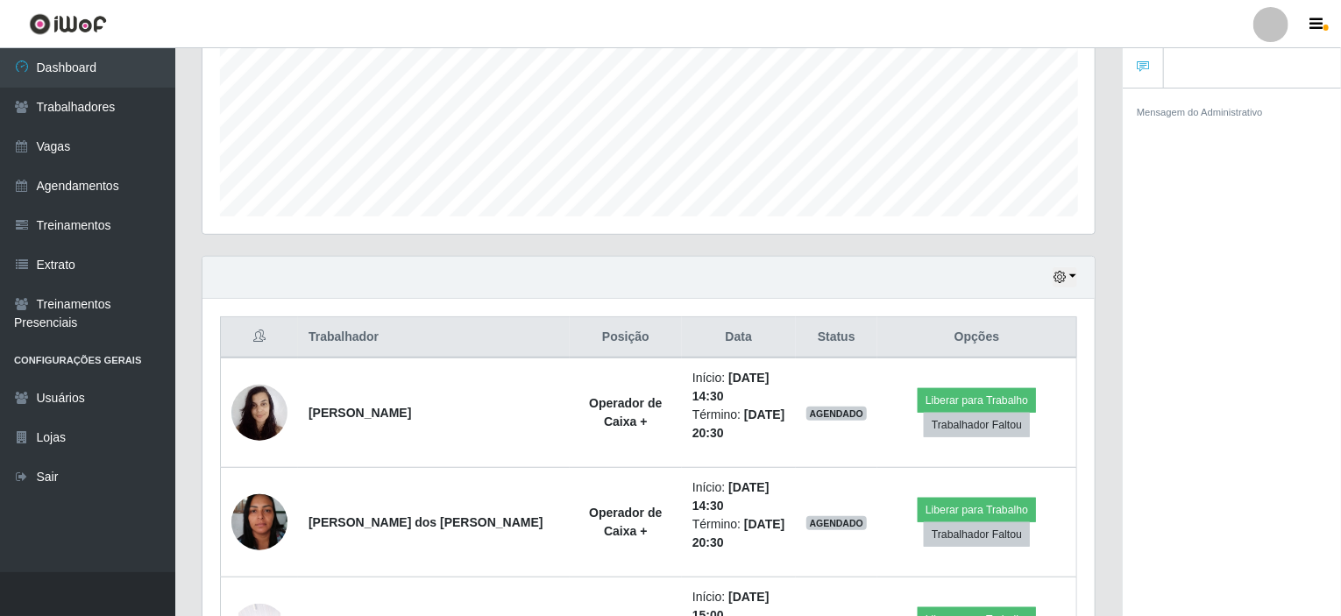
scroll to position [583, 0]
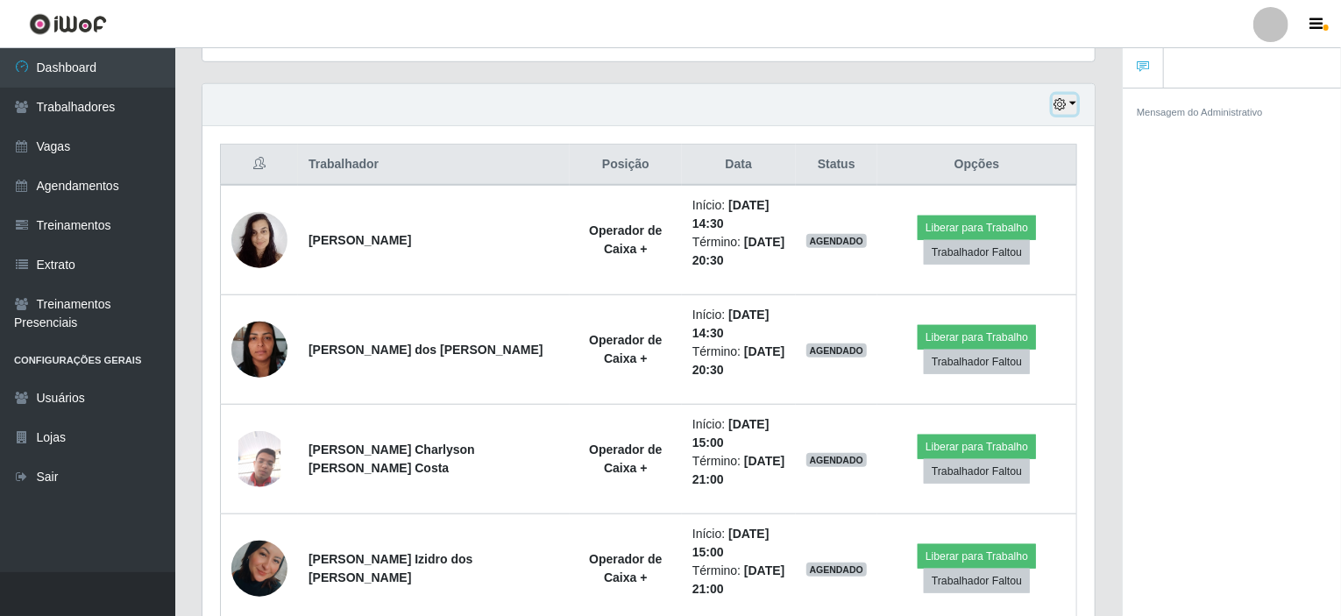
click at [1073, 106] on button "button" at bounding box center [1065, 105] width 25 height 20
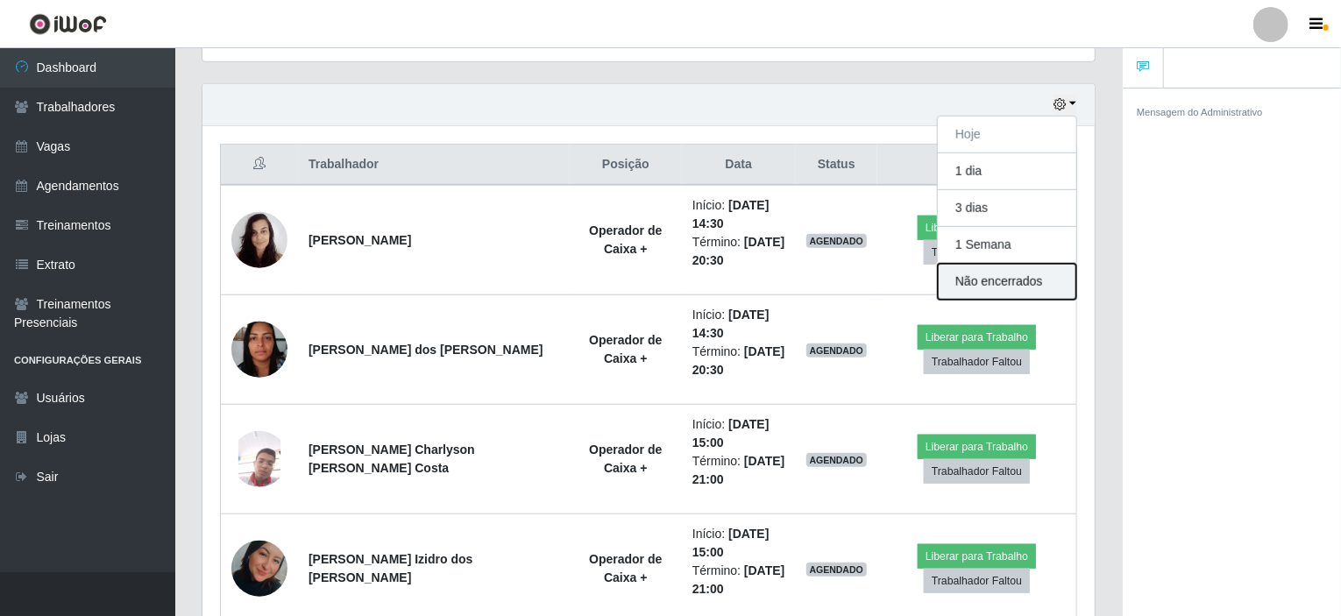
click at [1003, 284] on button "Não encerrados" at bounding box center [1007, 282] width 139 height 36
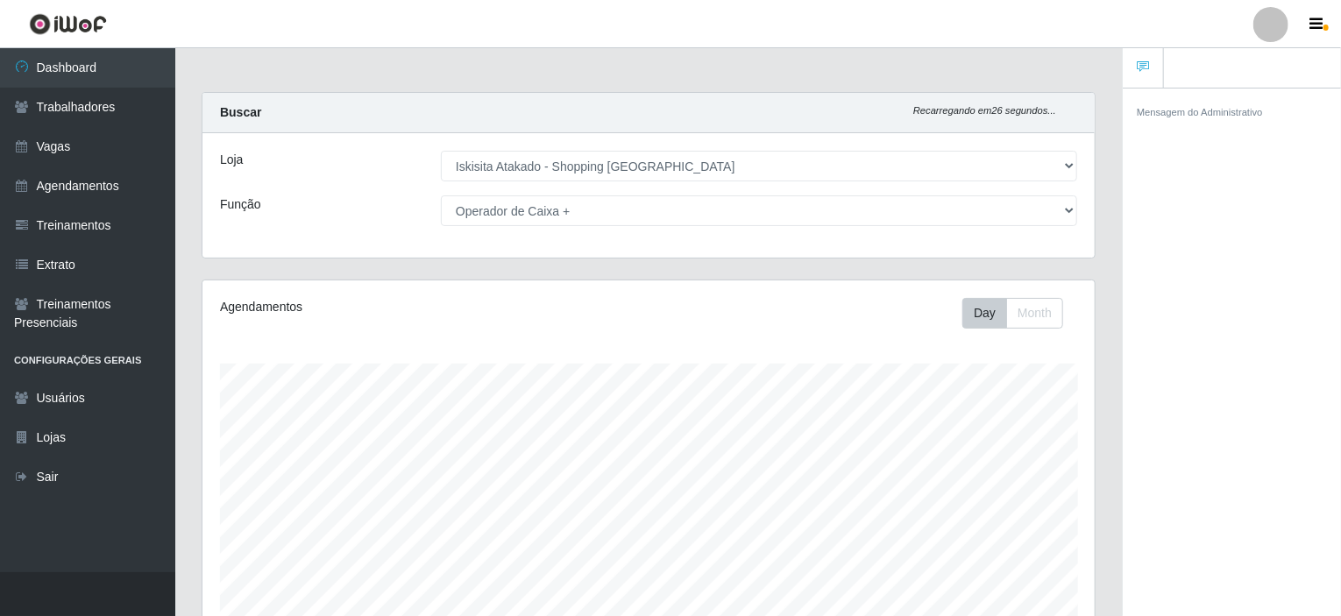
scroll to position [232, 0]
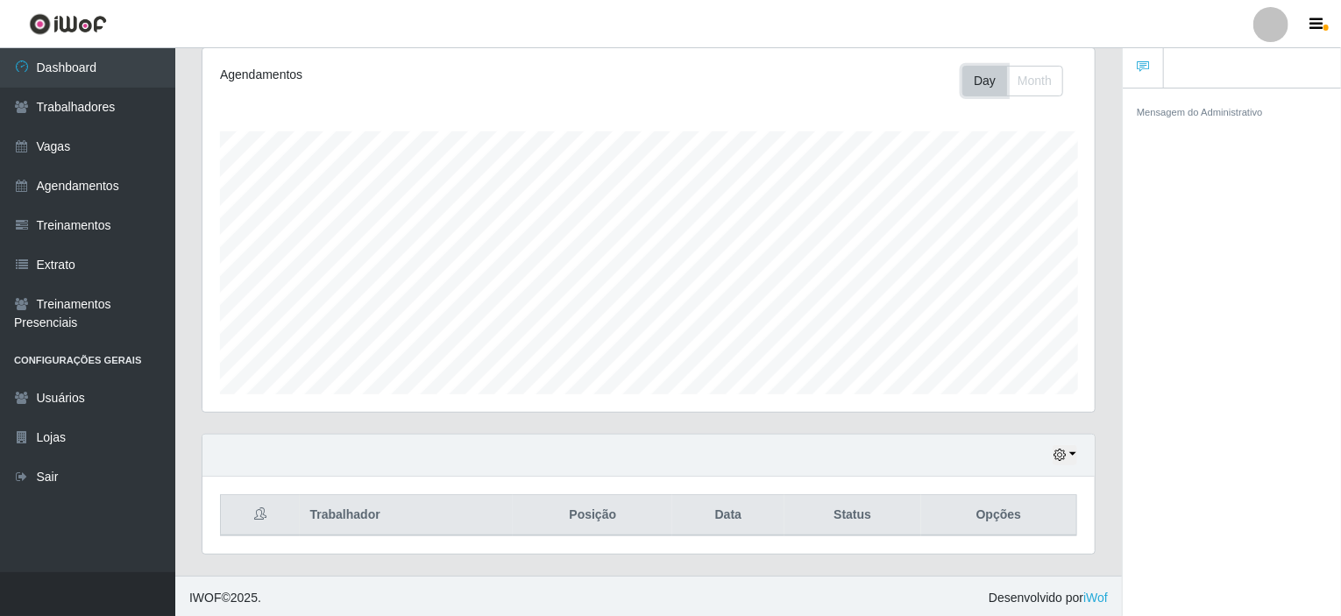
click at [985, 85] on button "Day" at bounding box center [984, 81] width 45 height 31
click at [1069, 446] on button "button" at bounding box center [1065, 455] width 25 height 20
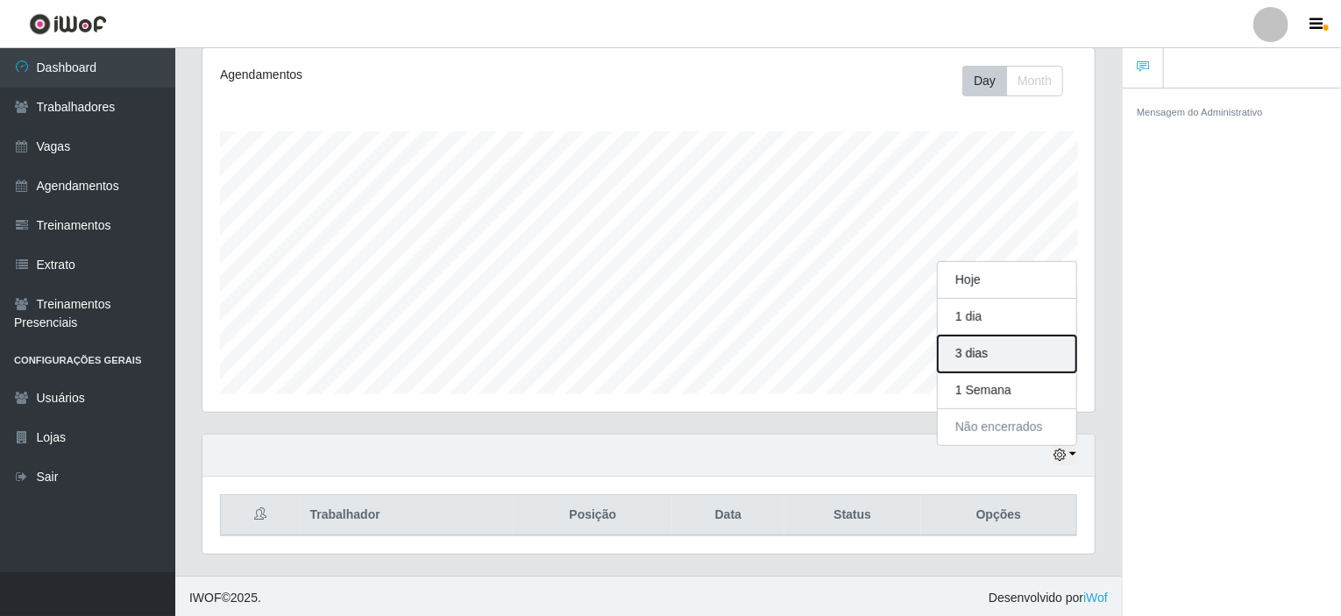
click at [997, 346] on button "3 dias" at bounding box center [1007, 354] width 139 height 37
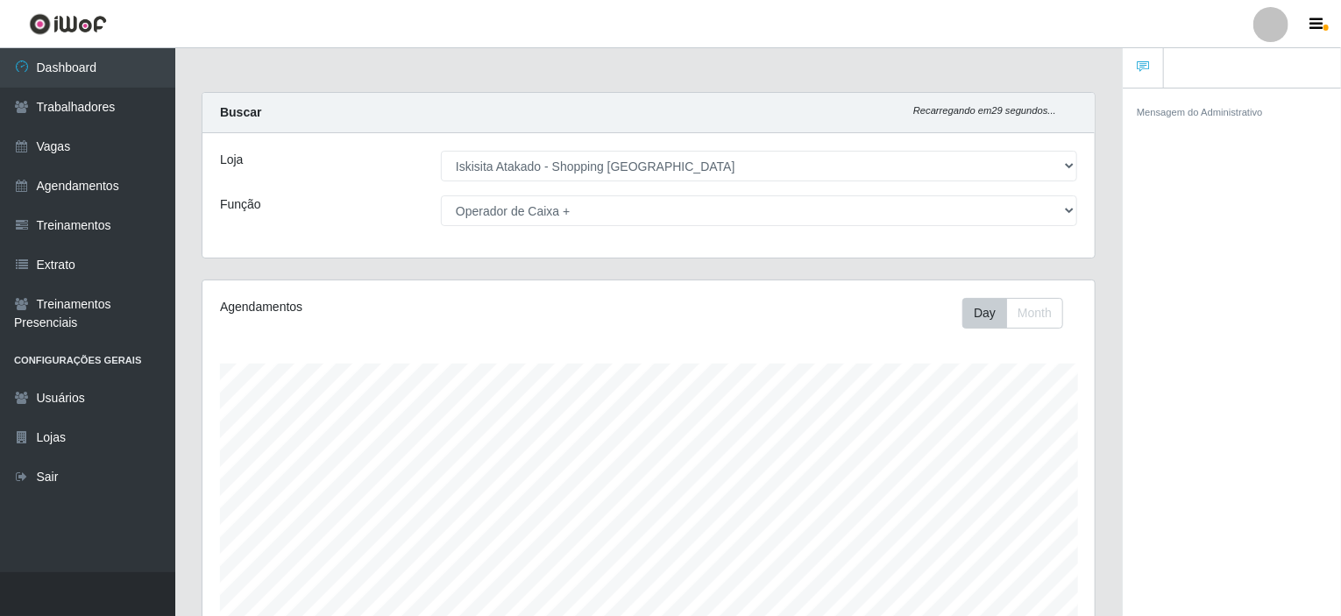
scroll to position [0, 0]
